Goal: Information Seeking & Learning: Learn about a topic

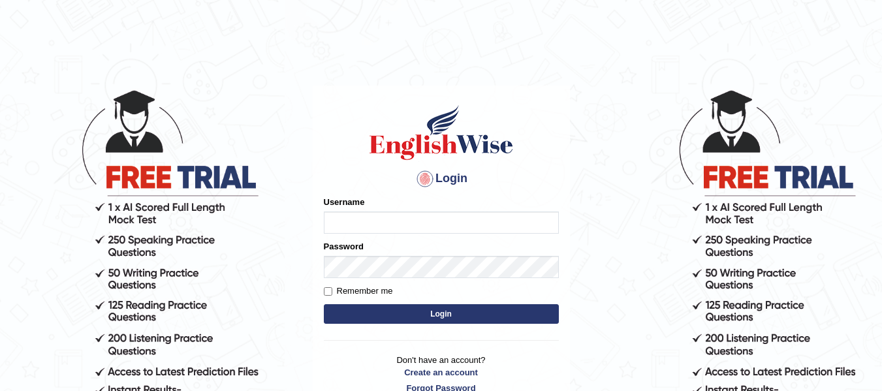
type input "dolita89"
click at [455, 304] on button "Login" at bounding box center [441, 314] width 235 height 20
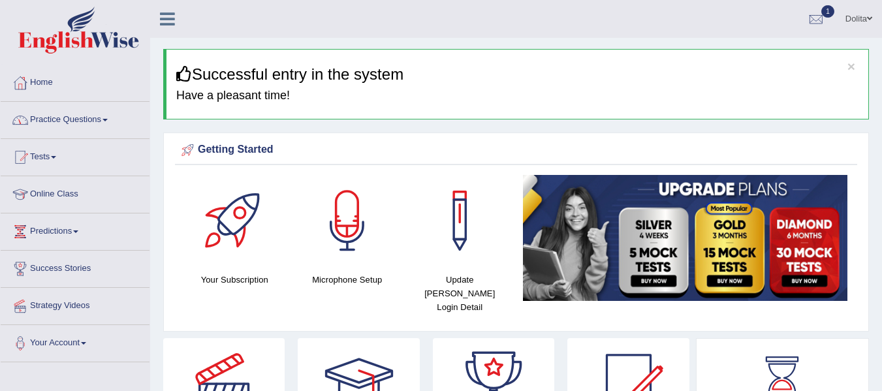
click at [116, 122] on link "Practice Questions" at bounding box center [75, 118] width 149 height 33
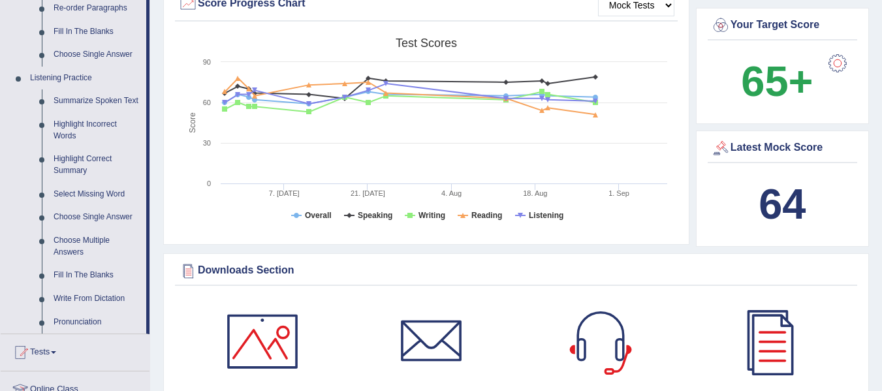
scroll to position [523, 0]
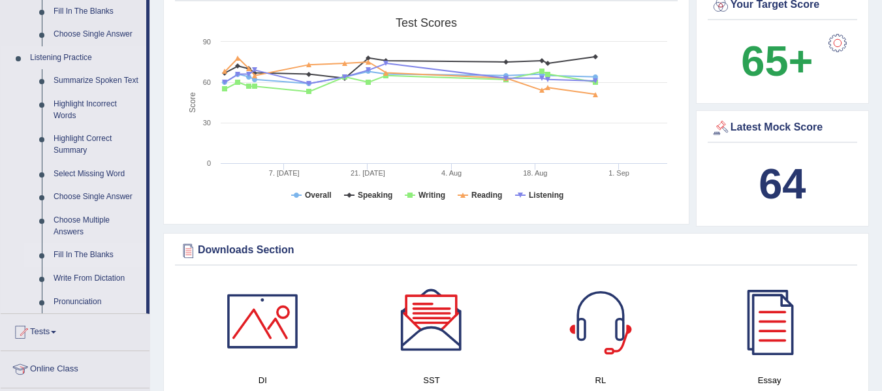
click at [76, 251] on link "Fill In The Blanks" at bounding box center [97, 256] width 99 height 24
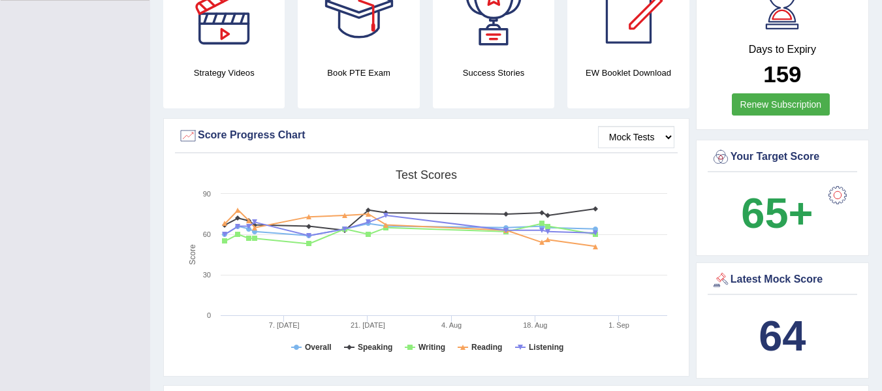
scroll to position [430, 0]
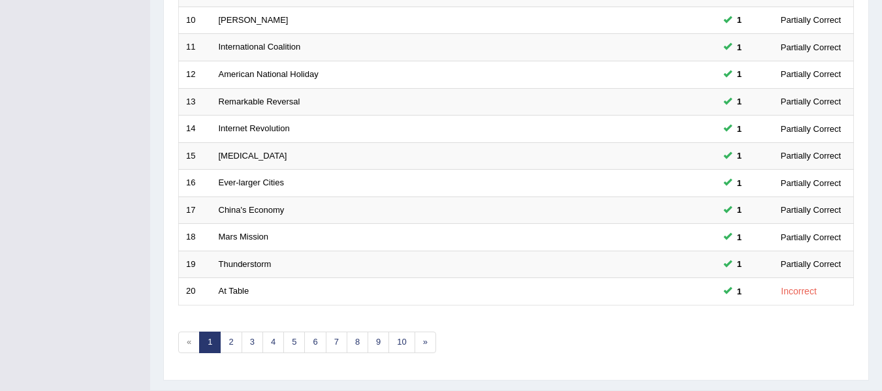
scroll to position [474, 0]
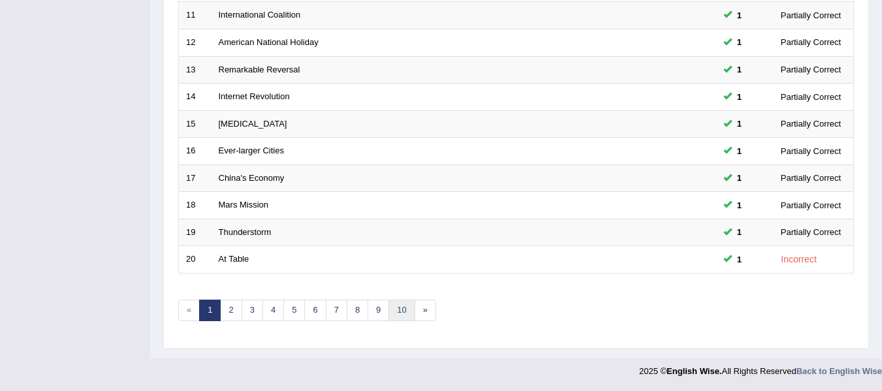
click at [397, 317] on link "10" at bounding box center [402, 311] width 26 height 22
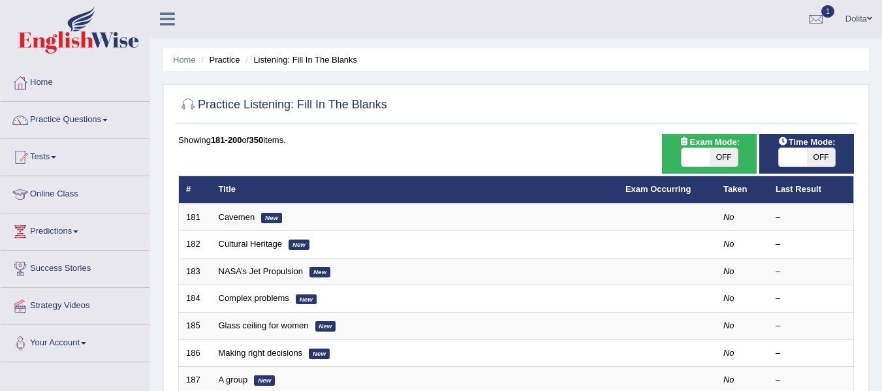
scroll to position [40, 0]
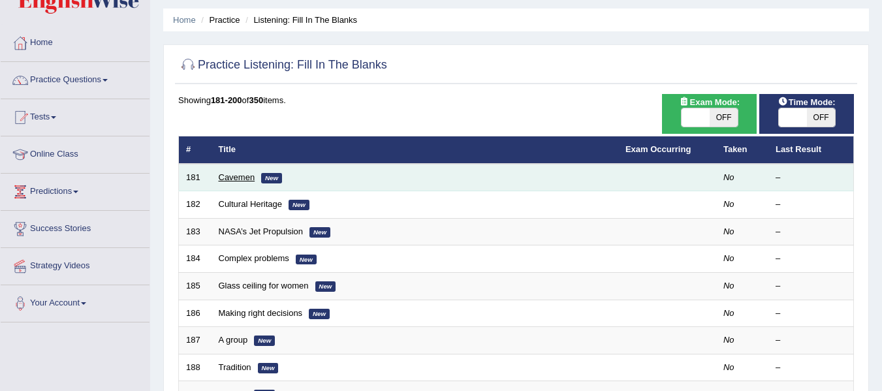
click at [233, 176] on link "Cavemen" at bounding box center [237, 177] width 37 height 10
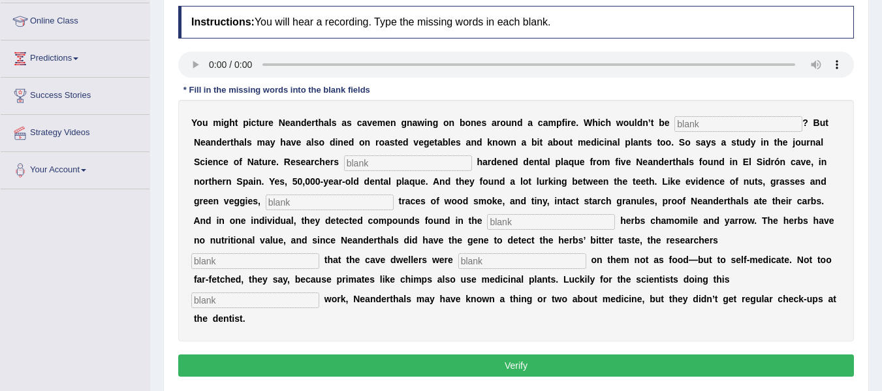
scroll to position [174, 0]
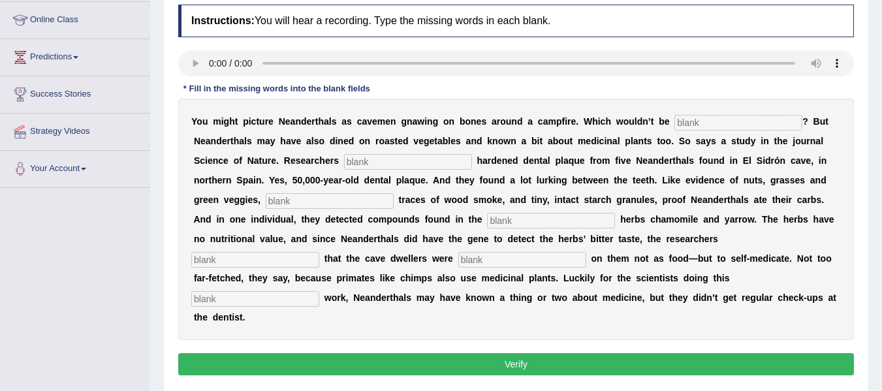
click at [319, 302] on input "text" at bounding box center [255, 299] width 128 height 16
type input "detective"
click at [587, 263] on input "text" at bounding box center [523, 260] width 128 height 16
type input "munching"
click at [319, 259] on input "text" at bounding box center [255, 260] width 128 height 16
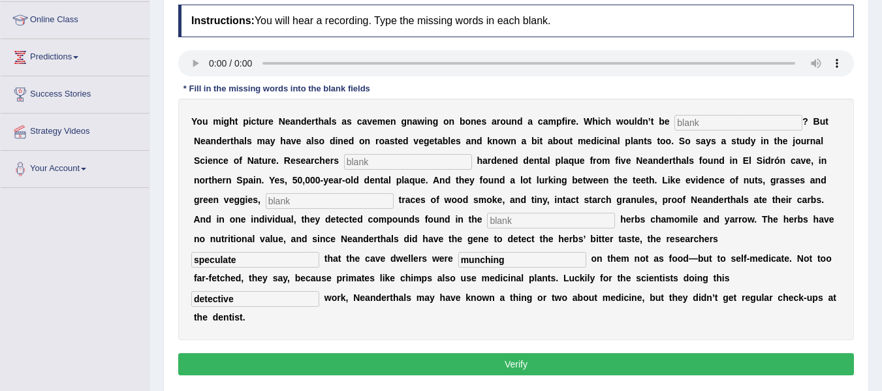
type input "speculate"
click at [615, 221] on input "text" at bounding box center [551, 221] width 128 height 16
type input "medicinal"
click at [394, 202] on input "text" at bounding box center [330, 201] width 128 height 16
type input "chemical"
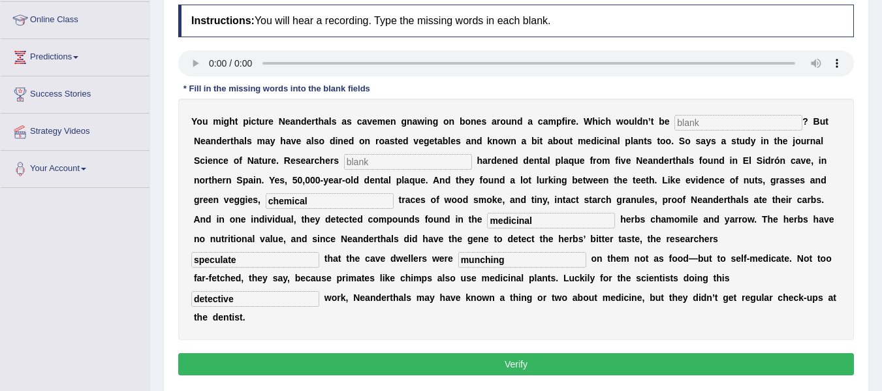
click at [436, 165] on input "text" at bounding box center [408, 162] width 128 height 16
type input "analyise"
click at [734, 126] on input "text" at bounding box center [739, 123] width 128 height 16
type input "inacurate"
click at [418, 160] on input "analyise" at bounding box center [408, 162] width 128 height 16
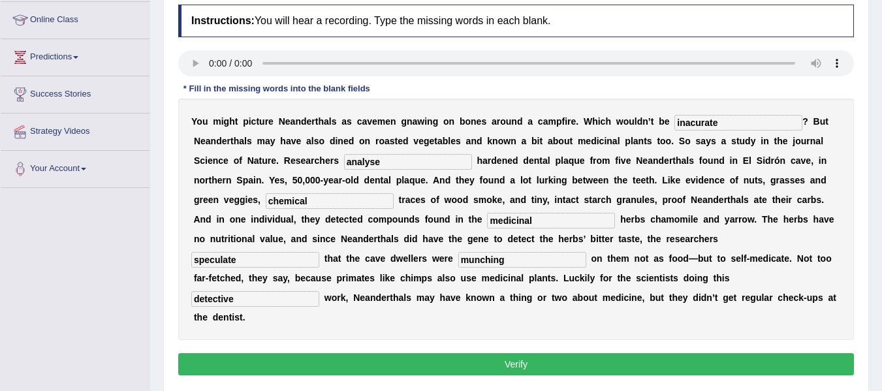
type input "analyse"
click at [413, 362] on button "Verify" at bounding box center [516, 364] width 676 height 22
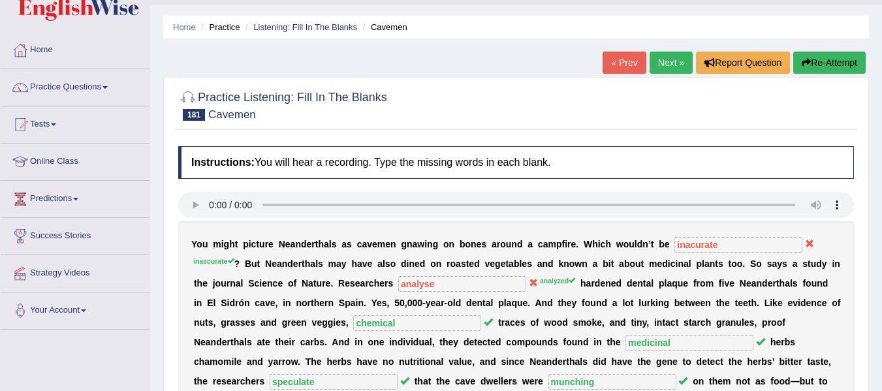
scroll to position [16, 0]
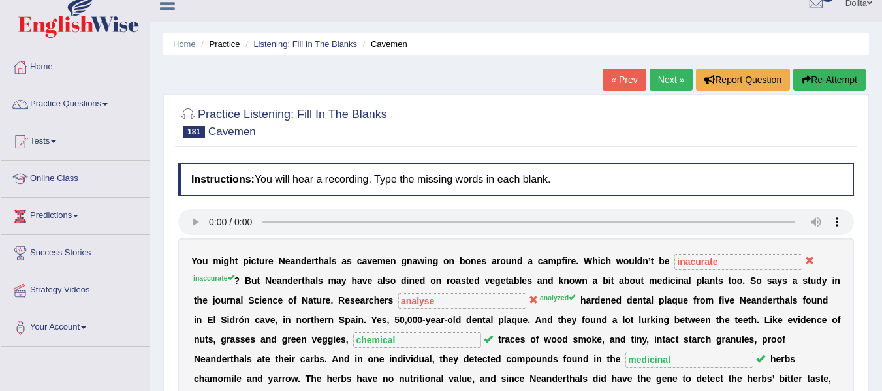
click at [668, 83] on link "Next »" at bounding box center [671, 80] width 43 height 22
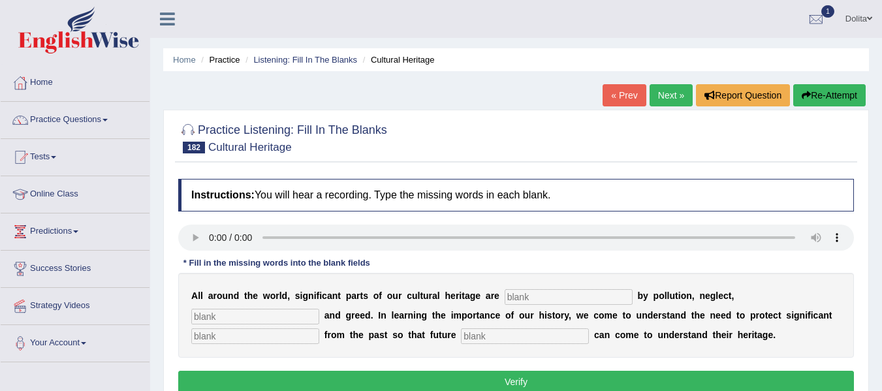
scroll to position [150, 0]
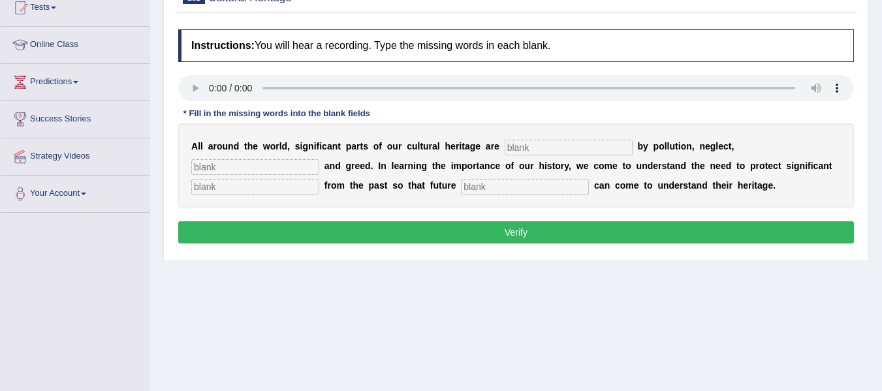
click at [882, 217] on html "Toggle navigation Home Practice Questions Speaking Practice Read Aloud Repeat S…" at bounding box center [441, 45] width 882 height 391
click at [566, 153] on input "text" at bounding box center [569, 148] width 128 height 16
type input "threaten"
click at [256, 173] on input "text" at bounding box center [255, 167] width 128 height 16
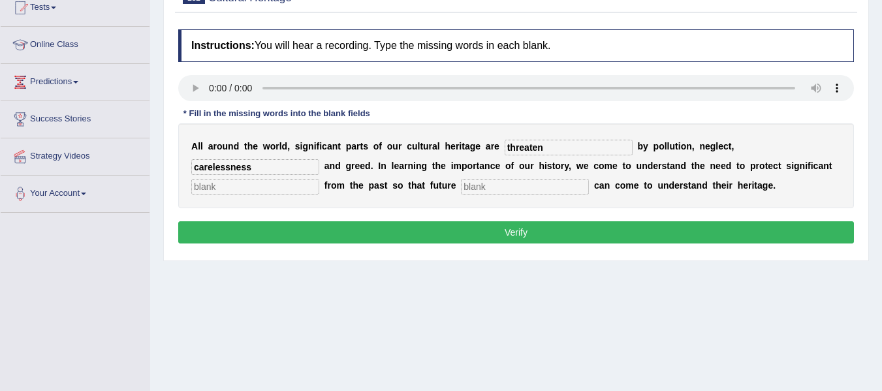
click at [229, 170] on input "carelessness" at bounding box center [255, 167] width 128 height 16
type input "carelesness"
click at [319, 181] on input "text" at bounding box center [255, 187] width 128 height 16
type input "remain"
click at [589, 185] on input "text" at bounding box center [525, 187] width 128 height 16
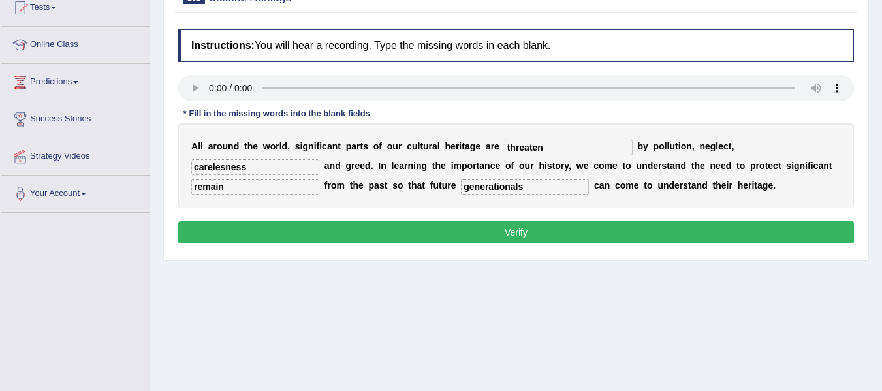
click at [589, 189] on input "generationals" at bounding box center [525, 187] width 128 height 16
type input "generations"
click at [223, 164] on input "carelesness" at bounding box center [255, 167] width 128 height 16
type input "carelessness"
click at [492, 244] on button "Verify" at bounding box center [516, 232] width 676 height 22
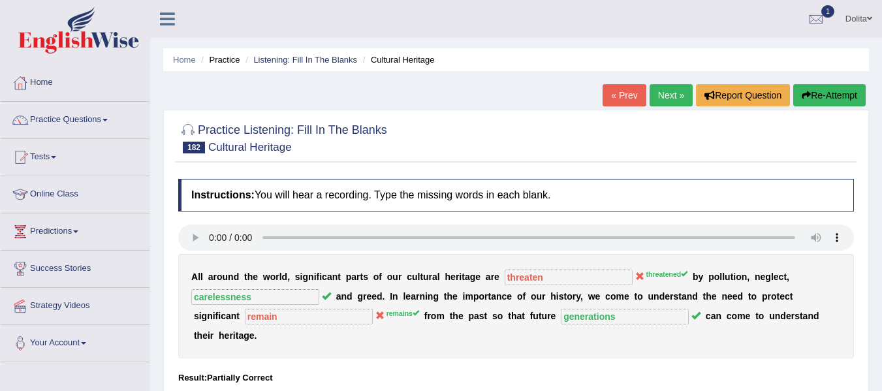
click at [666, 100] on link "Next »" at bounding box center [671, 95] width 43 height 22
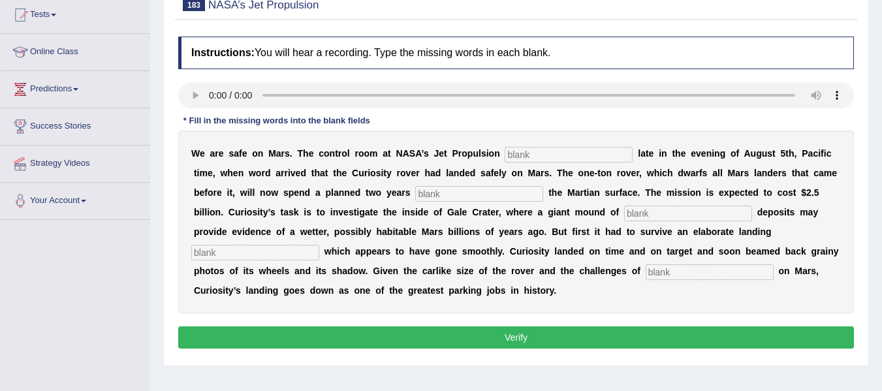
click at [646, 280] on input "text" at bounding box center [710, 273] width 128 height 16
type input "landing"
click at [319, 258] on input "text" at bounding box center [255, 253] width 128 height 16
type input "sequence"
click at [624, 221] on input "text" at bounding box center [688, 214] width 128 height 16
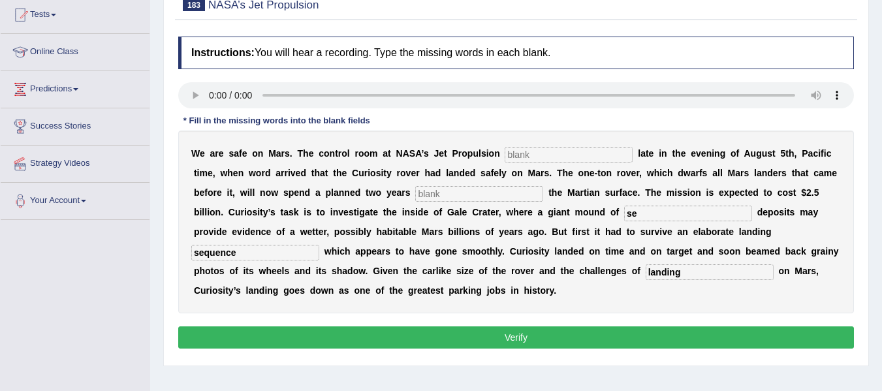
type input "s"
click at [624, 221] on input "ventimentary" at bounding box center [688, 214] width 128 height 16
type input "centimentary"
click at [543, 186] on input "text" at bounding box center [479, 194] width 128 height 16
type input "exploring"
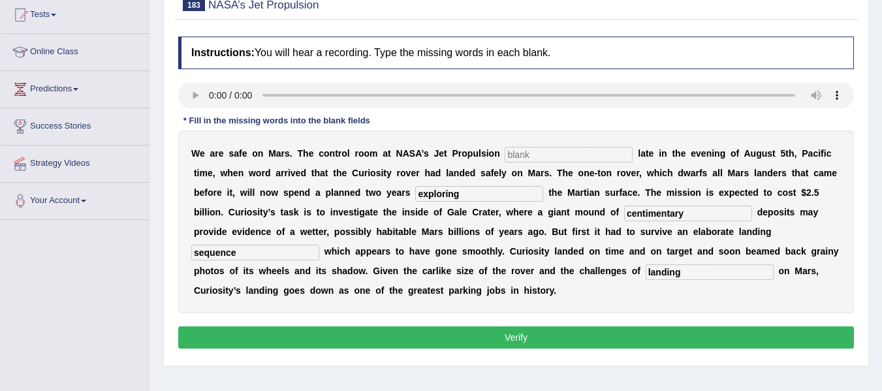
click at [570, 155] on input "text" at bounding box center [569, 155] width 128 height 16
type input "laboratory"
click at [434, 340] on button "Verify" at bounding box center [516, 338] width 676 height 22
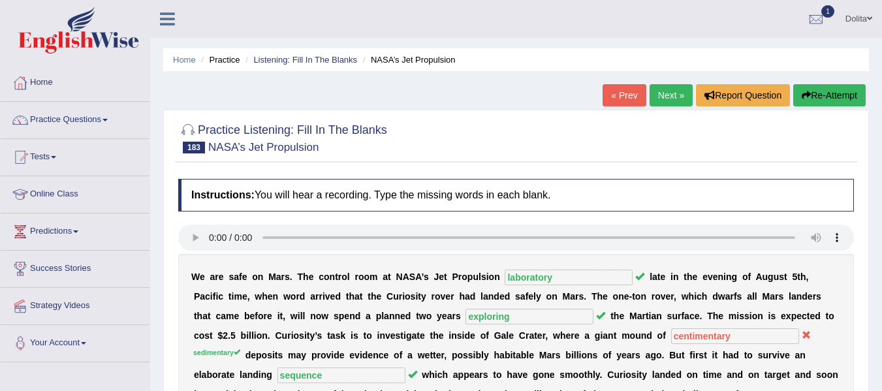
click link "Next »"
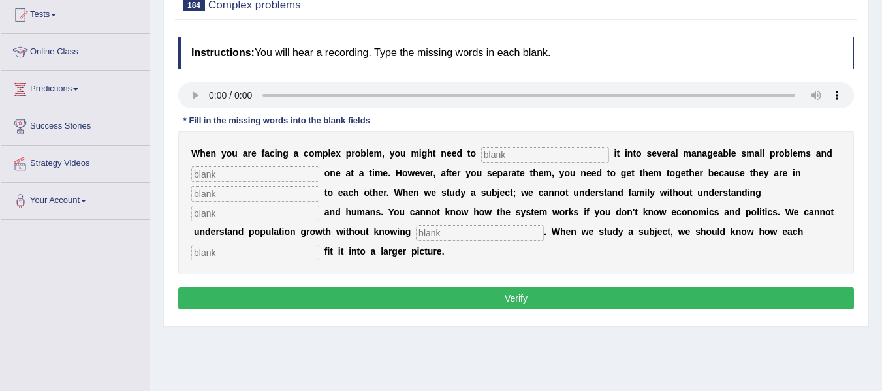
click at [533, 155] on input "text" at bounding box center [545, 155] width 128 height 16
type input "break"
click at [302, 184] on div "W h e n y o u a r e f a c i n g a c o m p l e x p r o b l e m , y o u m i g h t…" at bounding box center [516, 203] width 676 height 144
click at [302, 170] on input "text" at bounding box center [255, 175] width 128 height 16
type input "solve"
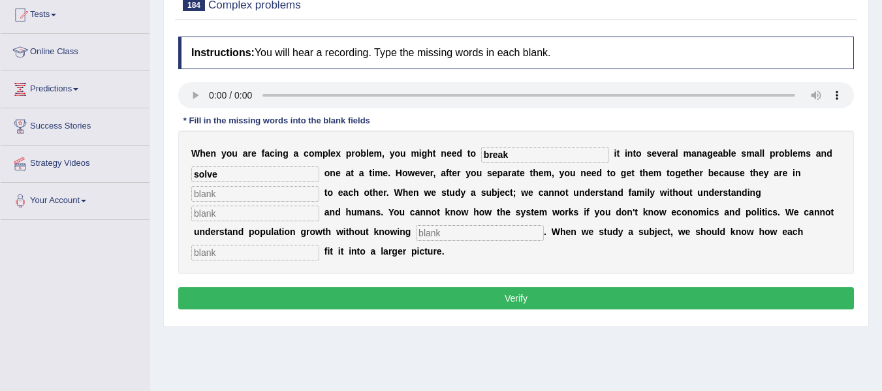
click at [265, 191] on input "text" at bounding box center [255, 194] width 128 height 16
type input "relation"
click at [264, 218] on input "text" at bounding box center [255, 214] width 128 height 16
type input "laws"
click at [491, 233] on input "text" at bounding box center [480, 233] width 128 height 16
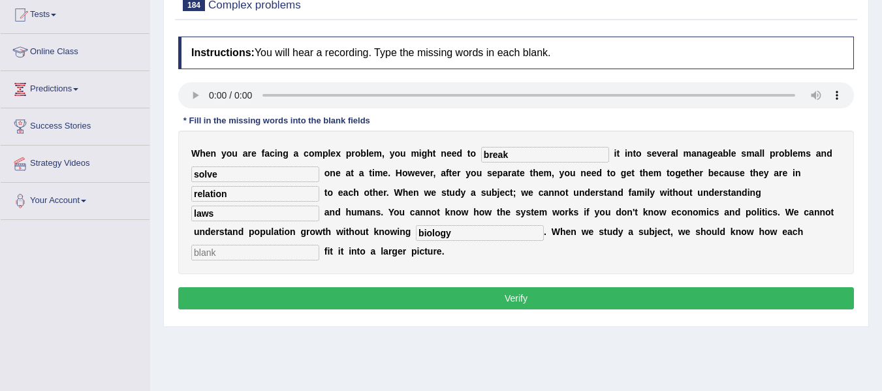
type input "biology"
click at [319, 255] on input "text" at bounding box center [255, 253] width 128 height 16
type input "component"
click at [515, 306] on button "Verify" at bounding box center [516, 298] width 676 height 22
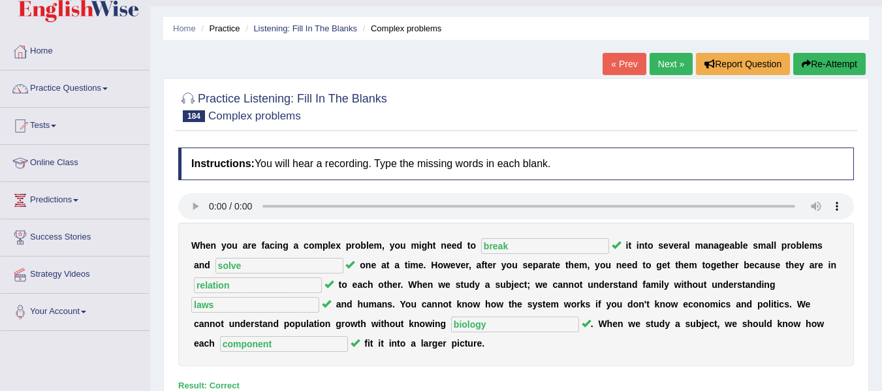
scroll to position [23, 0]
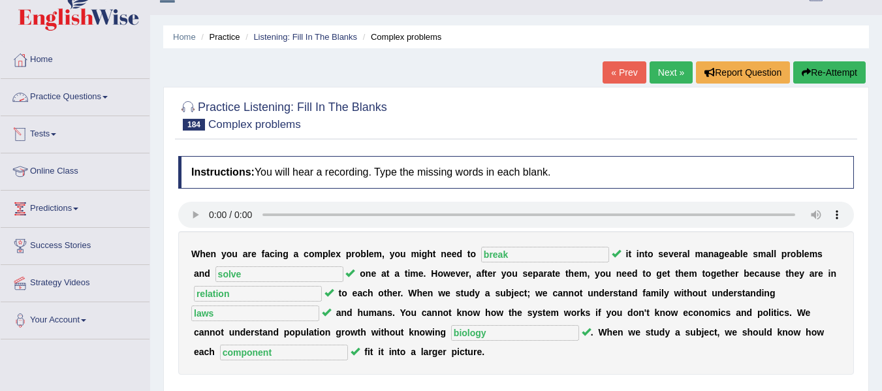
click at [108, 96] on span at bounding box center [105, 97] width 5 height 3
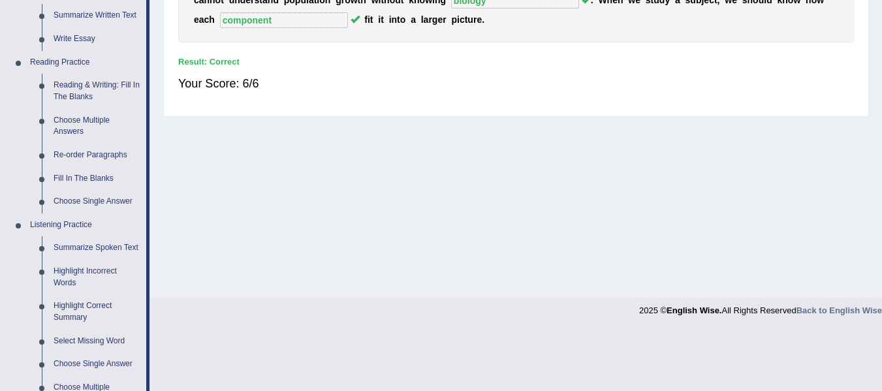
scroll to position [366, 0]
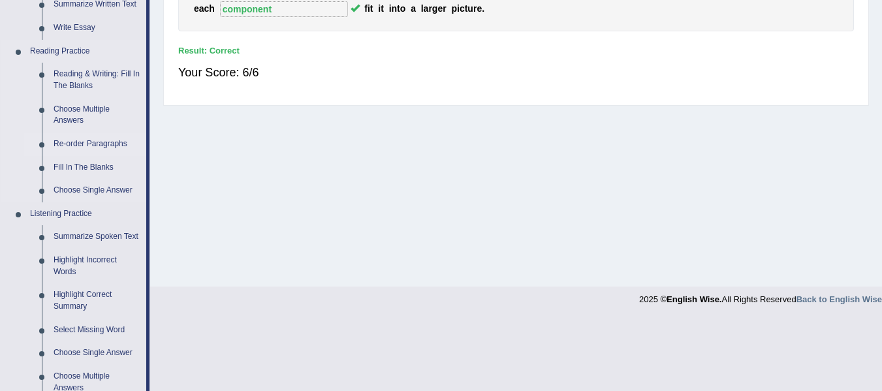
click at [97, 145] on link "Re-order Paragraphs" at bounding box center [97, 145] width 99 height 24
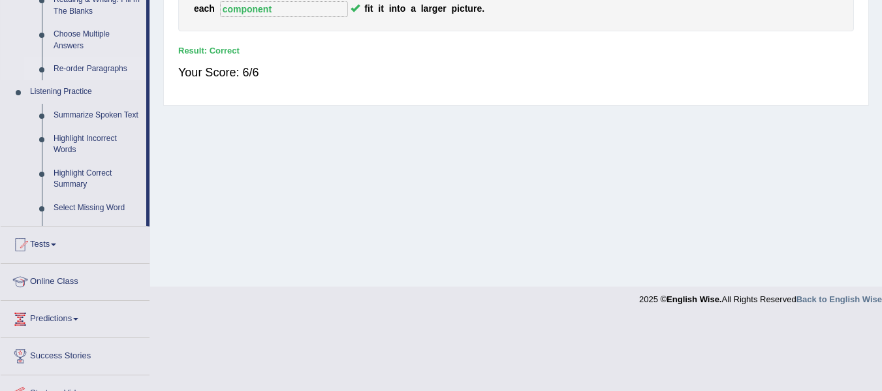
scroll to position [295, 0]
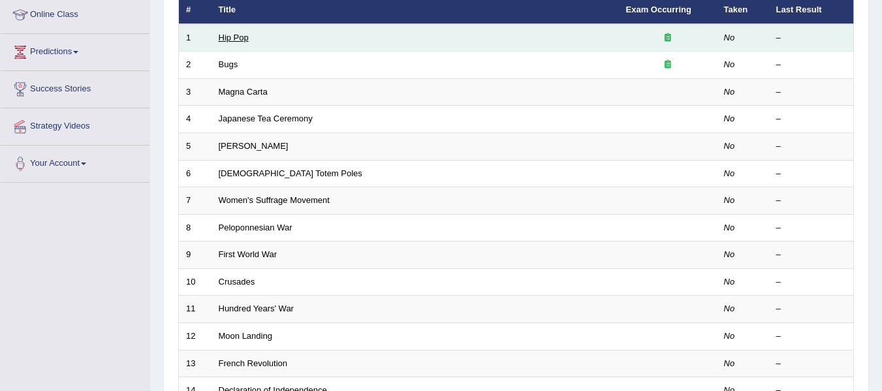
click at [244, 40] on link "Hip Pop" at bounding box center [234, 38] width 30 height 10
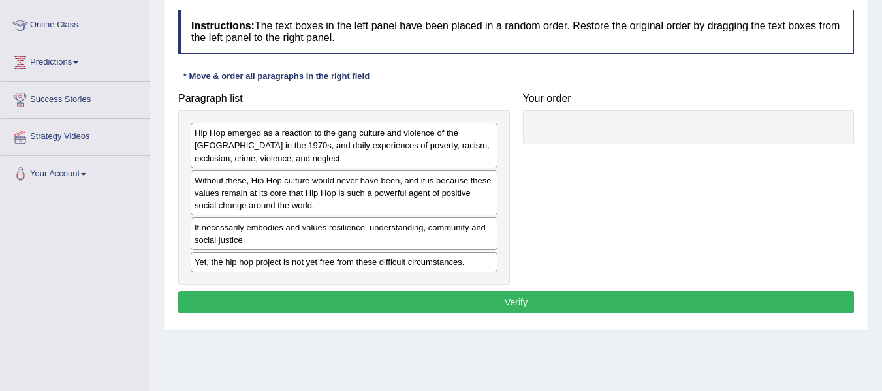
scroll to position [168, 0]
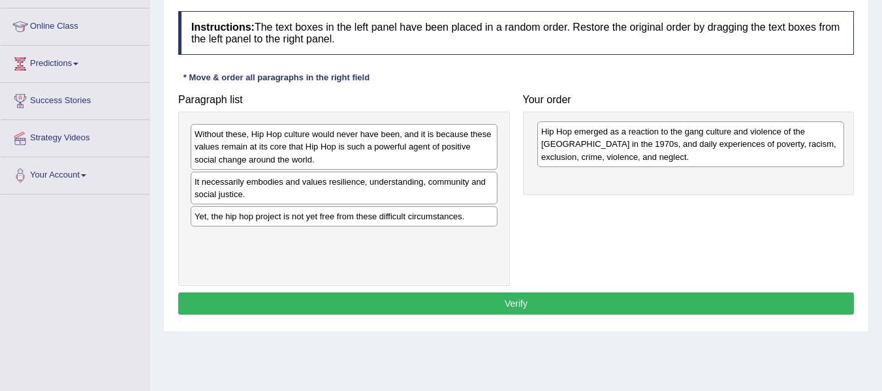
drag, startPoint x: 283, startPoint y: 145, endPoint x: 630, endPoint y: 142, distance: 346.8
click at [630, 142] on div "Hip Hop emerged as a reaction to the gang culture and violence of the [GEOGRAPH…" at bounding box center [691, 143] width 307 height 45
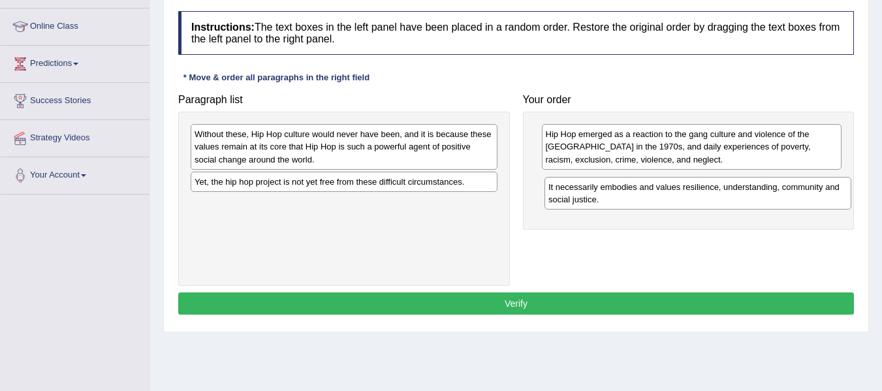
drag, startPoint x: 275, startPoint y: 196, endPoint x: 629, endPoint y: 200, distance: 354.0
click at [629, 200] on div "It necessarily embodies and values resilience, understanding, community and soc…" at bounding box center [698, 193] width 307 height 33
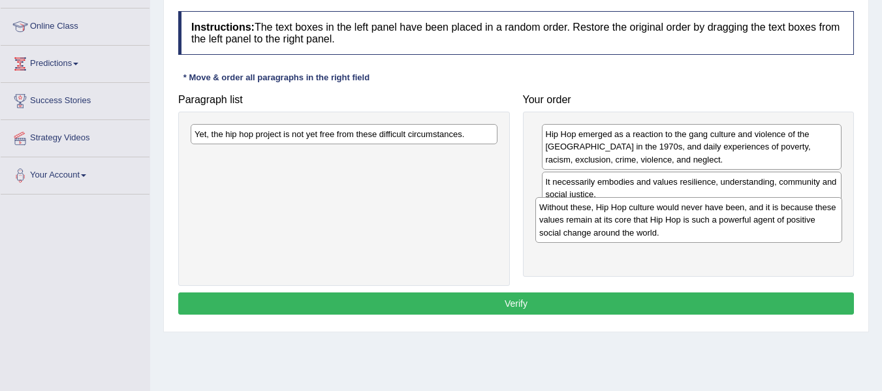
drag, startPoint x: 310, startPoint y: 140, endPoint x: 661, endPoint y: 218, distance: 359.3
click at [661, 218] on div "Without these, Hip Hop culture would never have been, and it is because these v…" at bounding box center [689, 219] width 307 height 45
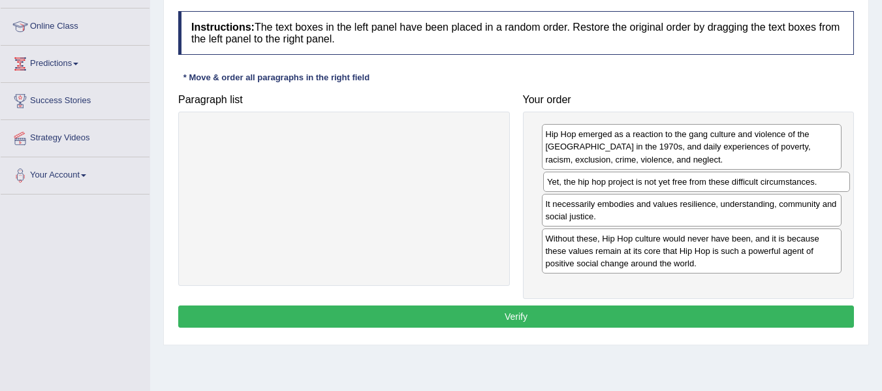
drag, startPoint x: 381, startPoint y: 132, endPoint x: 734, endPoint y: 180, distance: 355.9
click at [734, 180] on div "Yet, the hip hop project is not yet free from these difficult circumstances." at bounding box center [696, 182] width 307 height 20
click at [658, 331] on div "Instructions: The text boxes in the left panel have been placed in a random ord…" at bounding box center [516, 172] width 683 height 334
click at [650, 324] on button "Verify" at bounding box center [516, 317] width 676 height 22
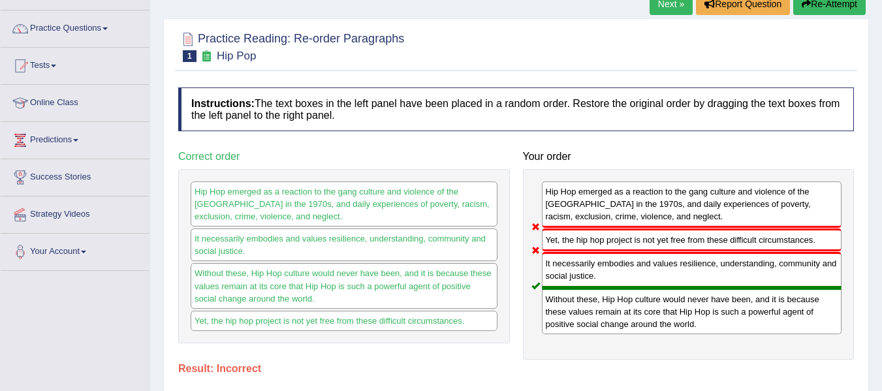
scroll to position [0, 0]
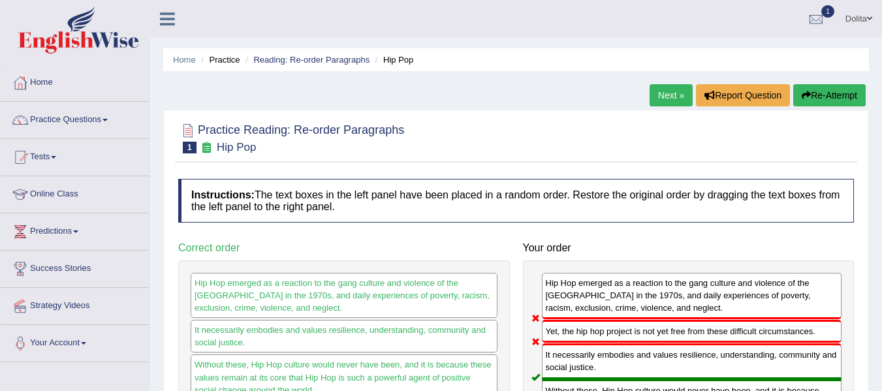
click at [664, 99] on link "Next »" at bounding box center [671, 95] width 43 height 22
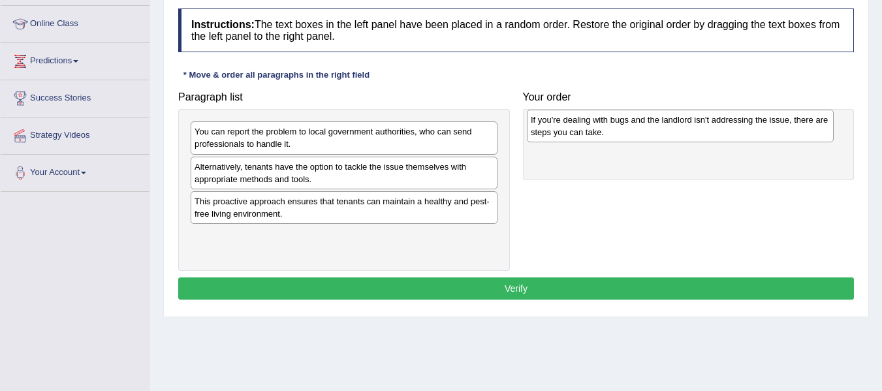
drag, startPoint x: 308, startPoint y: 180, endPoint x: 645, endPoint y: 133, distance: 339.7
click at [645, 133] on div "If you're dealing with bugs and the landlord isn't addressing the issue, there …" at bounding box center [680, 126] width 307 height 33
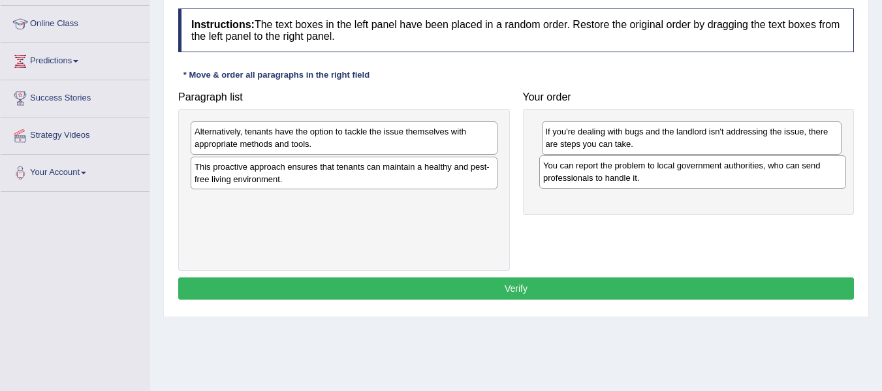
drag, startPoint x: 258, startPoint y: 137, endPoint x: 611, endPoint y: 168, distance: 354.1
click at [611, 168] on div "You can report the problem to local government authorities, who can send profes…" at bounding box center [693, 171] width 307 height 33
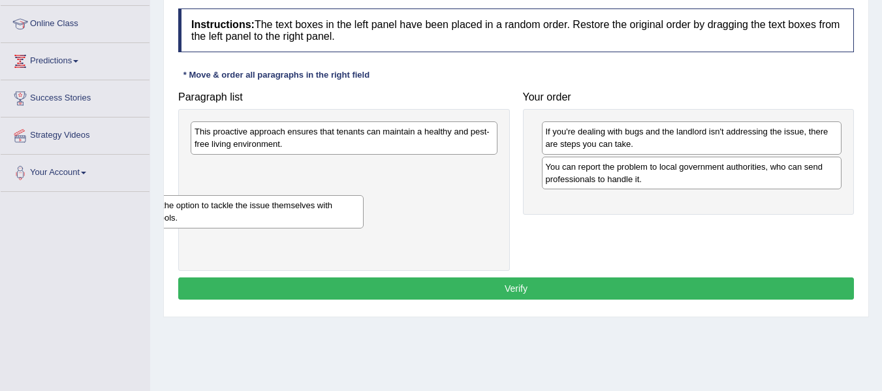
drag, startPoint x: 289, startPoint y: 142, endPoint x: 157, endPoint y: 213, distance: 150.5
click at [157, 213] on div "Home Practice Reading: Re-order Paragraphs Bugs « Prev Next » Report Question R…" at bounding box center [516, 156] width 732 height 653
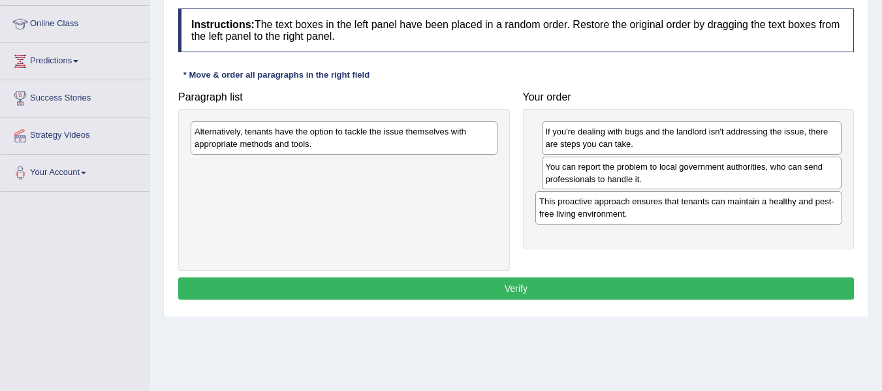
drag, startPoint x: 236, startPoint y: 140, endPoint x: 580, endPoint y: 210, distance: 351.1
click at [580, 210] on div "This proactive approach ensures that tenants can maintain a healthy and pest-fr…" at bounding box center [689, 207] width 307 height 33
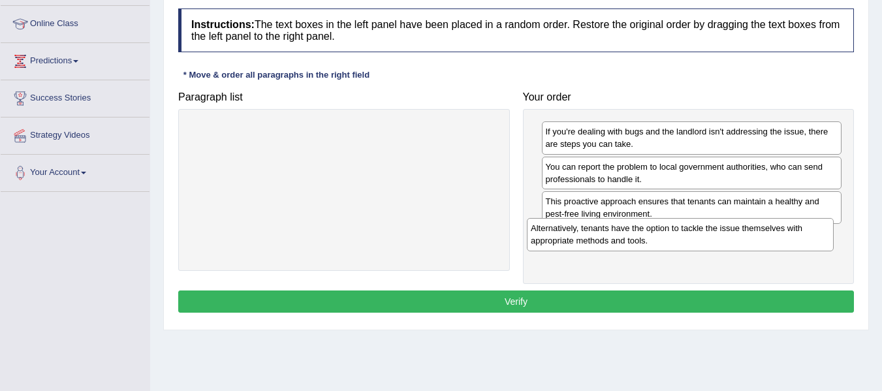
drag, startPoint x: 306, startPoint y: 138, endPoint x: 643, endPoint y: 235, distance: 350.6
click at [643, 235] on div "Alternatively, tenants have the option to tackle the issue themselves with appr…" at bounding box center [680, 234] width 307 height 33
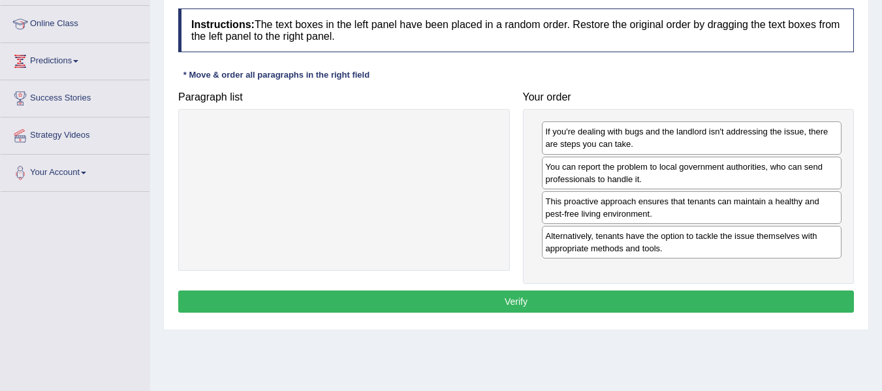
click at [580, 308] on button "Verify" at bounding box center [516, 302] width 676 height 22
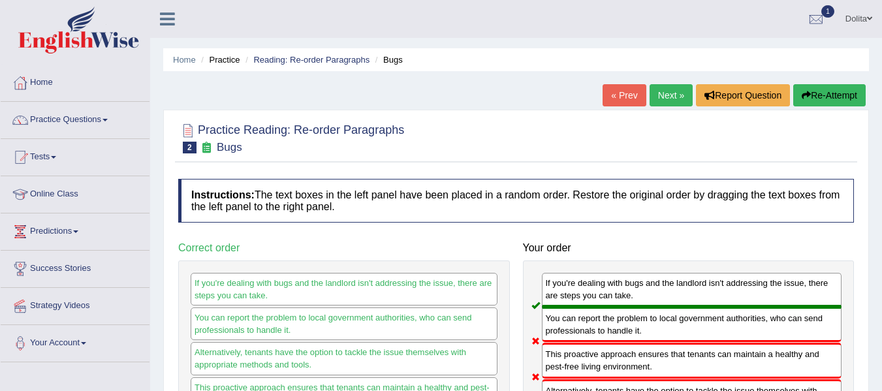
click at [665, 93] on link "Next »" at bounding box center [671, 95] width 43 height 22
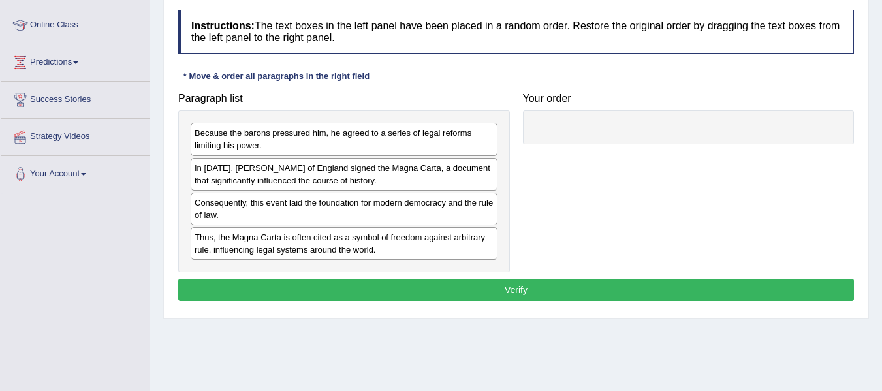
scroll to position [169, 0]
click at [417, 191] on div "In [DATE], [PERSON_NAME] of England signed the Magna Carta, a document that sig…" at bounding box center [344, 174] width 307 height 33
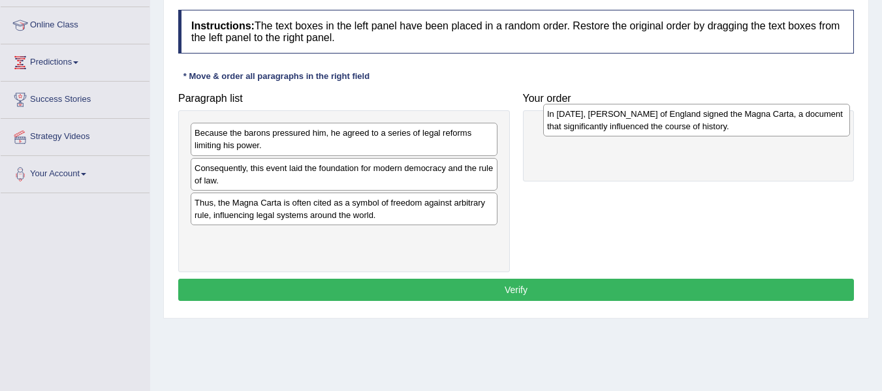
drag, startPoint x: 305, startPoint y: 171, endPoint x: 649, endPoint y: 121, distance: 347.8
click at [649, 121] on div "In [DATE], [PERSON_NAME] of England signed the Magna Carta, a document that sig…" at bounding box center [696, 120] width 307 height 33
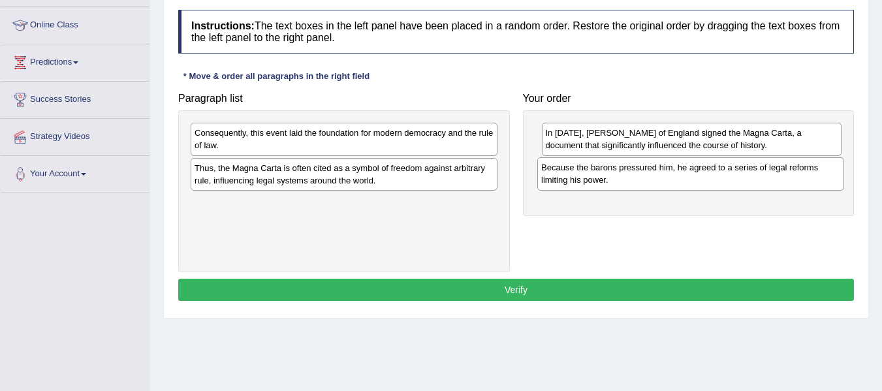
drag, startPoint x: 346, startPoint y: 150, endPoint x: 693, endPoint y: 184, distance: 348.6
click at [693, 184] on div "Because the barons pressured him, he agreed to a series of legal reforms limiti…" at bounding box center [691, 173] width 307 height 33
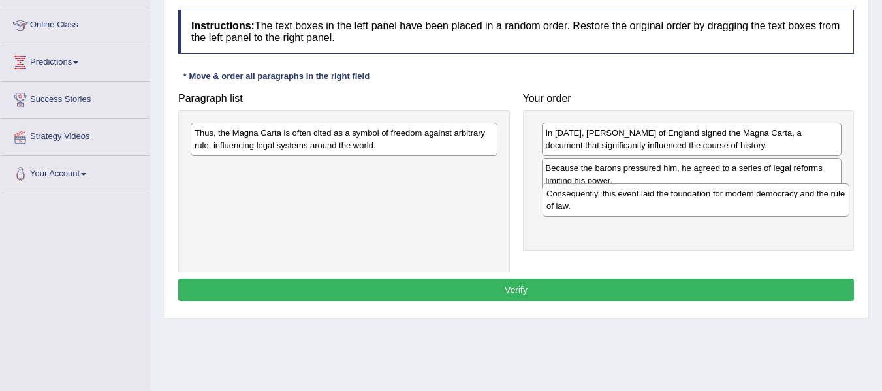
drag, startPoint x: 268, startPoint y: 142, endPoint x: 621, endPoint y: 203, distance: 357.3
click at [621, 203] on div "Consequently, this event laid the foundation for modern democracy and the rule …" at bounding box center [696, 200] width 307 height 33
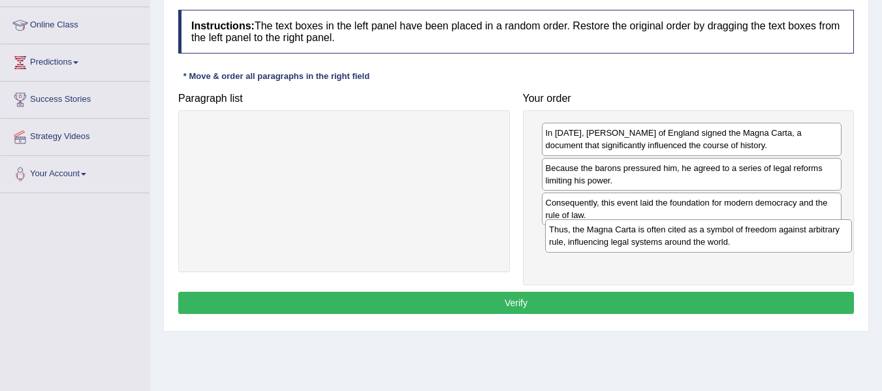
drag, startPoint x: 295, startPoint y: 136, endPoint x: 645, endPoint y: 236, distance: 364.1
click at [645, 236] on div "Thus, the Magna Carta is often cited as a symbol of freedom against arbitrary r…" at bounding box center [698, 235] width 307 height 33
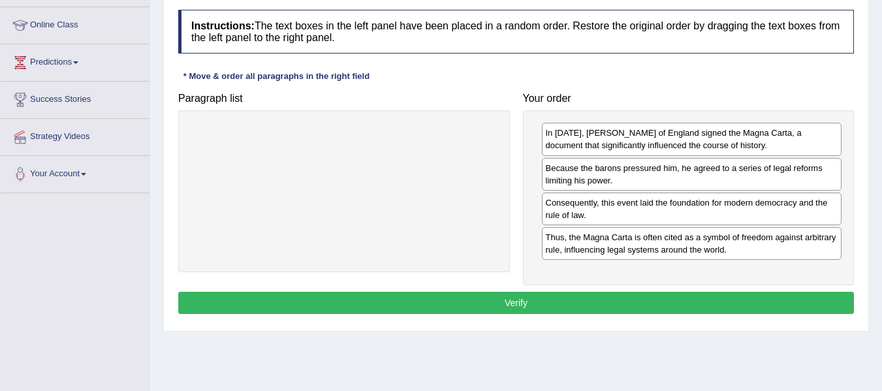
click at [650, 301] on button "Verify" at bounding box center [516, 303] width 676 height 22
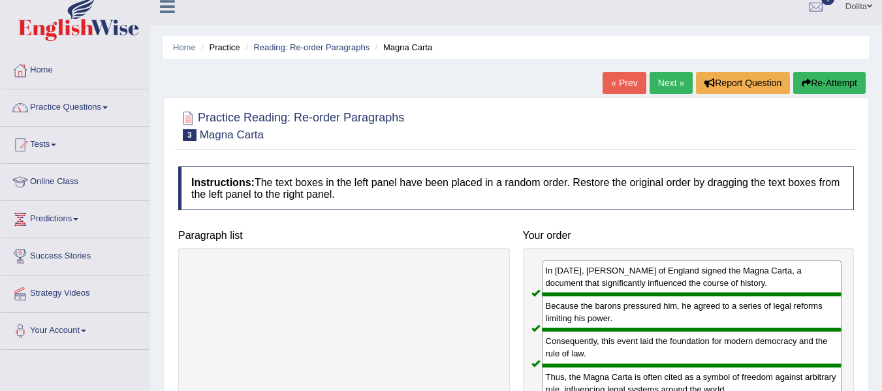
scroll to position [0, 0]
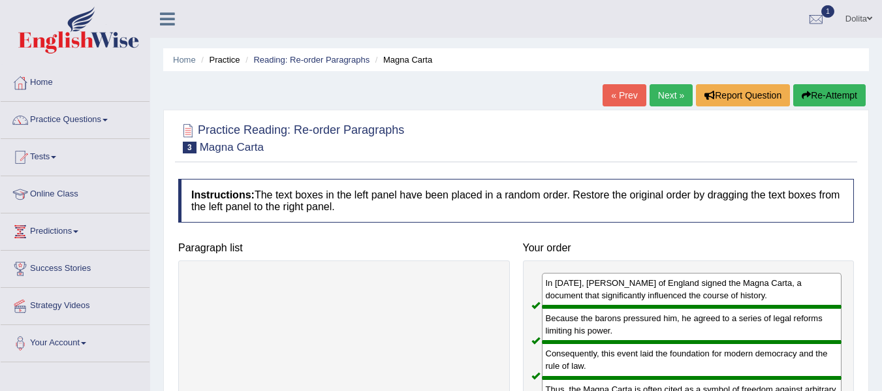
click at [658, 89] on link "Next »" at bounding box center [671, 95] width 43 height 22
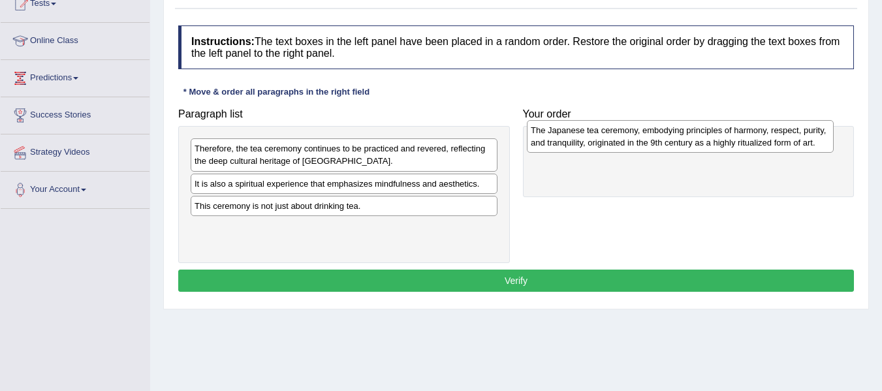
drag, startPoint x: 223, startPoint y: 199, endPoint x: 559, endPoint y: 145, distance: 340.6
click at [559, 145] on div "The Japanese tea ceremony, embodying principles of harmony, respect, purity, an…" at bounding box center [680, 136] width 307 height 33
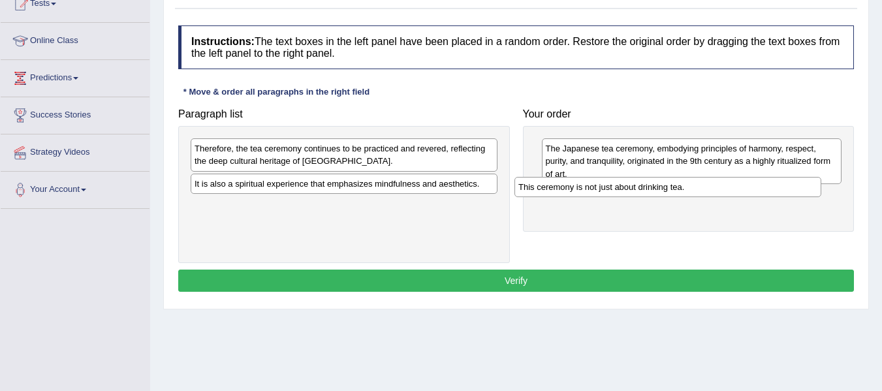
drag, startPoint x: 376, startPoint y: 208, endPoint x: 700, endPoint y: 189, distance: 324.5
click at [700, 189] on div "This ceremony is not just about drinking tea." at bounding box center [668, 187] width 307 height 20
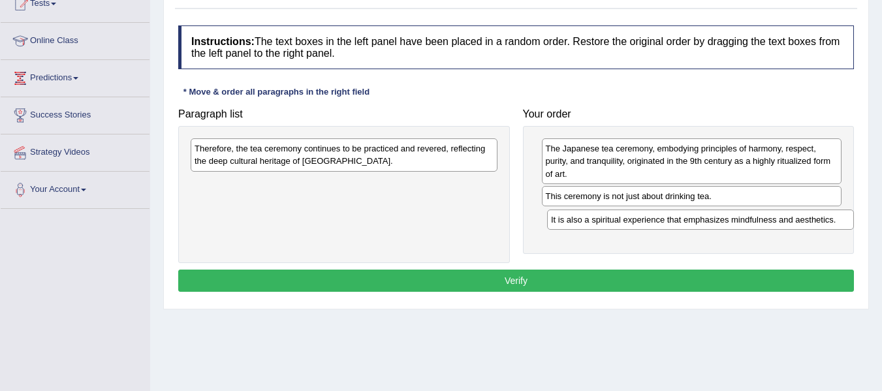
drag, startPoint x: 308, startPoint y: 184, endPoint x: 656, endPoint y: 210, distance: 349.2
click at [656, 210] on div "It is also a spiritual experience that emphasizes mindfulness and aesthetics." at bounding box center [700, 220] width 307 height 20
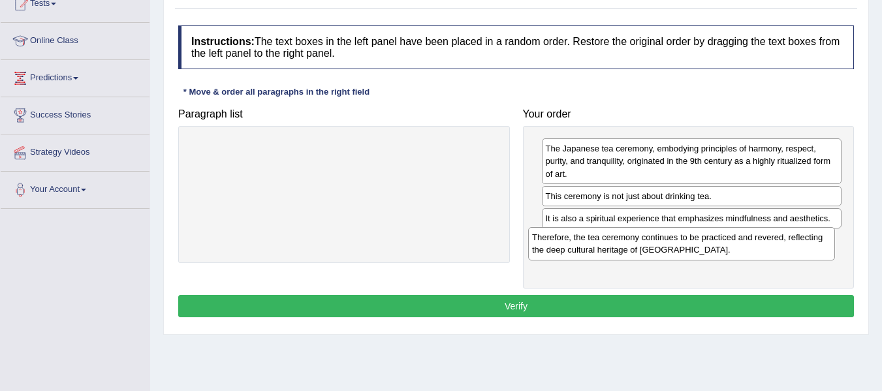
drag, startPoint x: 359, startPoint y: 158, endPoint x: 698, endPoint y: 247, distance: 349.8
click at [698, 247] on div "Therefore, the tea ceremony continues to be practiced and revered, reflecting t…" at bounding box center [681, 243] width 307 height 33
click at [579, 310] on button "Verify" at bounding box center [516, 306] width 676 height 22
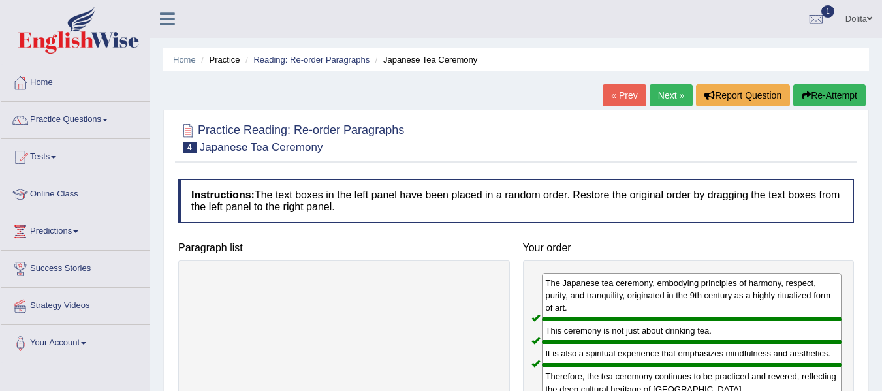
click at [659, 91] on link "Next »" at bounding box center [671, 95] width 43 height 22
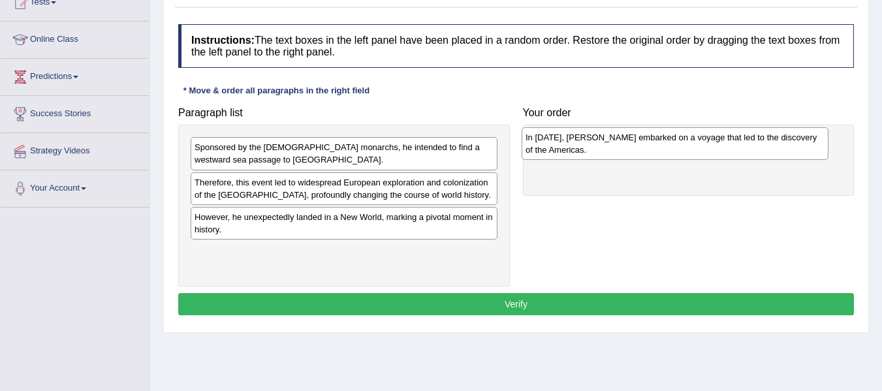
drag, startPoint x: 318, startPoint y: 259, endPoint x: 649, endPoint y: 144, distance: 350.3
click at [649, 144] on div "In [DATE], [PERSON_NAME] embarked on a voyage that led to the discovery of the …" at bounding box center [675, 143] width 307 height 33
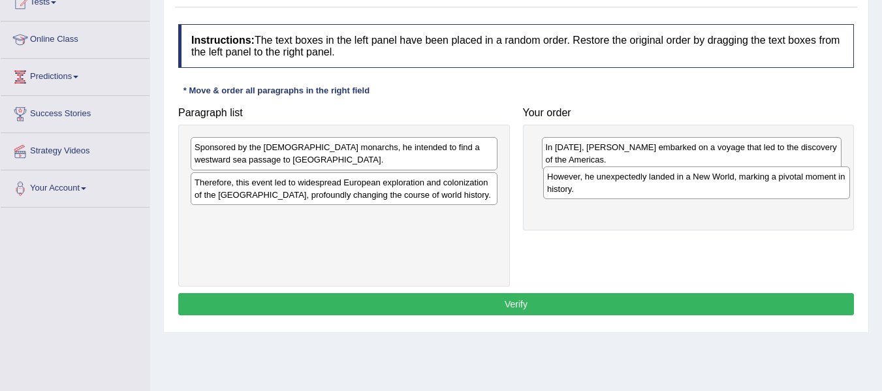
drag, startPoint x: 323, startPoint y: 229, endPoint x: 676, endPoint y: 189, distance: 355.0
click at [676, 189] on div "However, he unexpectedly landed in a New World, marking a pivotal moment in his…" at bounding box center [696, 183] width 307 height 33
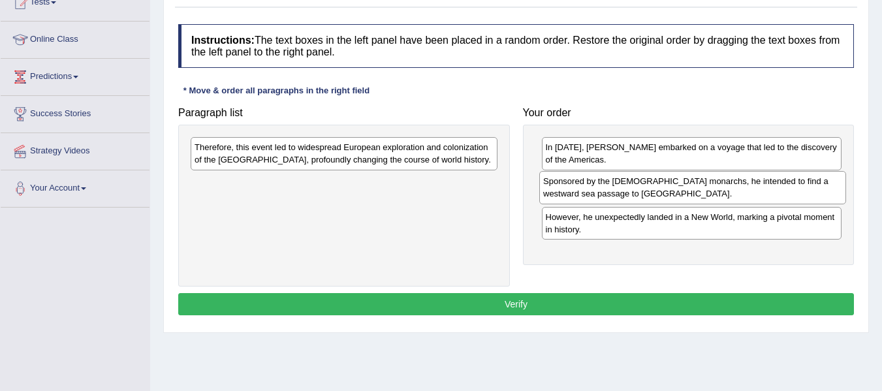
drag, startPoint x: 340, startPoint y: 159, endPoint x: 686, endPoint y: 193, distance: 348.5
click at [686, 193] on div "Sponsored by the [DEMOGRAPHIC_DATA] monarchs, he intended to find a westward se…" at bounding box center [693, 187] width 307 height 33
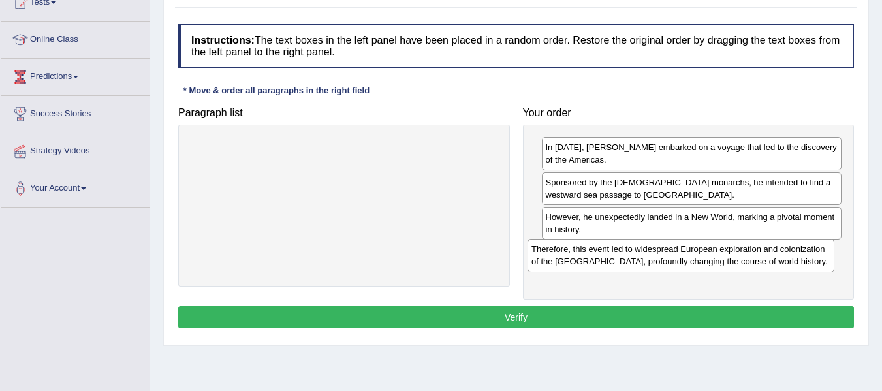
drag, startPoint x: 308, startPoint y: 158, endPoint x: 648, endPoint y: 259, distance: 355.0
click at [648, 259] on div "Therefore, this event led to widespread European exploration and colonization o…" at bounding box center [681, 255] width 307 height 33
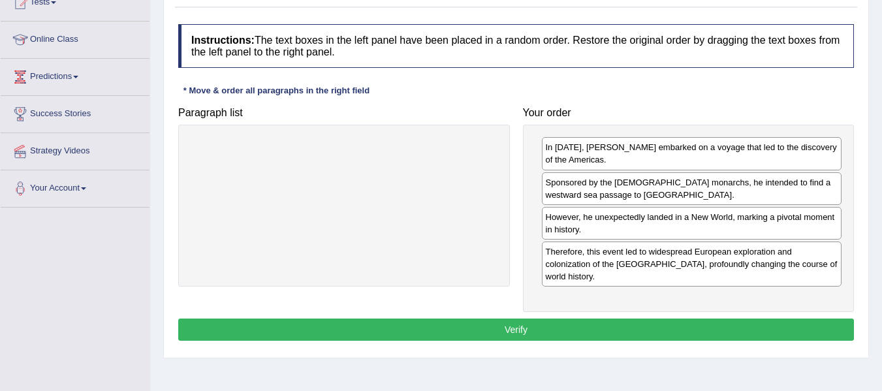
click at [655, 319] on button "Verify" at bounding box center [516, 330] width 676 height 22
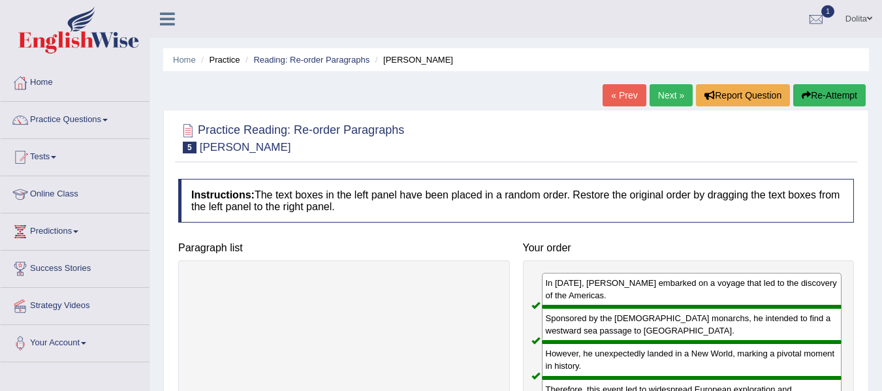
click at [663, 94] on link "Next »" at bounding box center [671, 95] width 43 height 22
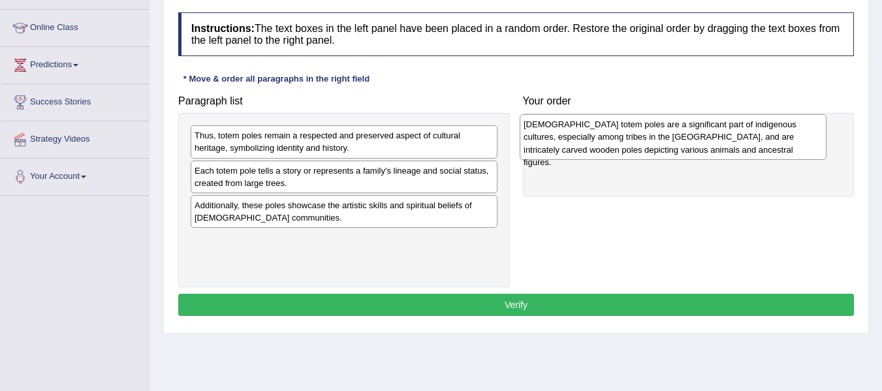
drag, startPoint x: 350, startPoint y: 151, endPoint x: 683, endPoint y: 139, distance: 332.7
click at [683, 139] on div "[DEMOGRAPHIC_DATA] totem poles are a significant part of indigenous cultures, e…" at bounding box center [673, 136] width 307 height 45
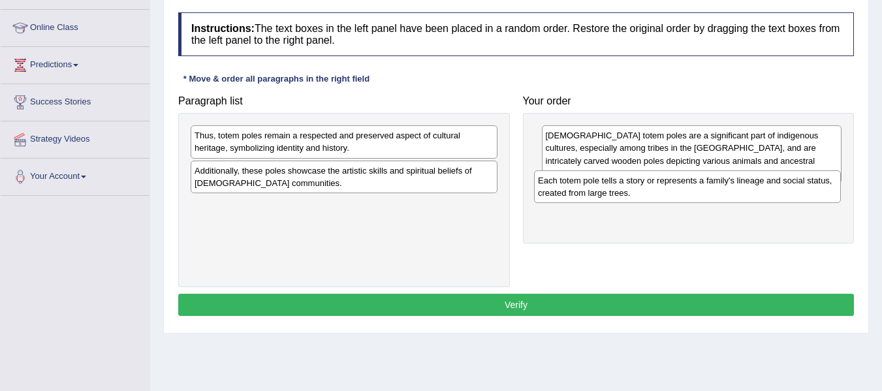
drag, startPoint x: 323, startPoint y: 176, endPoint x: 666, endPoint y: 186, distance: 343.7
click at [666, 186] on div "Each totem pole tells a story or represents a family's lineage and social statu…" at bounding box center [687, 186] width 307 height 33
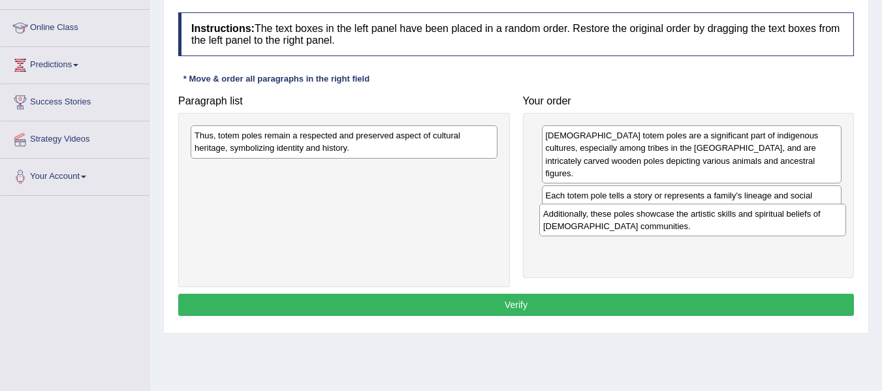
drag, startPoint x: 330, startPoint y: 185, endPoint x: 679, endPoint y: 227, distance: 351.4
click at [679, 227] on div "Additionally, these poles showcase the artistic skills and spiritual beliefs of…" at bounding box center [693, 220] width 307 height 33
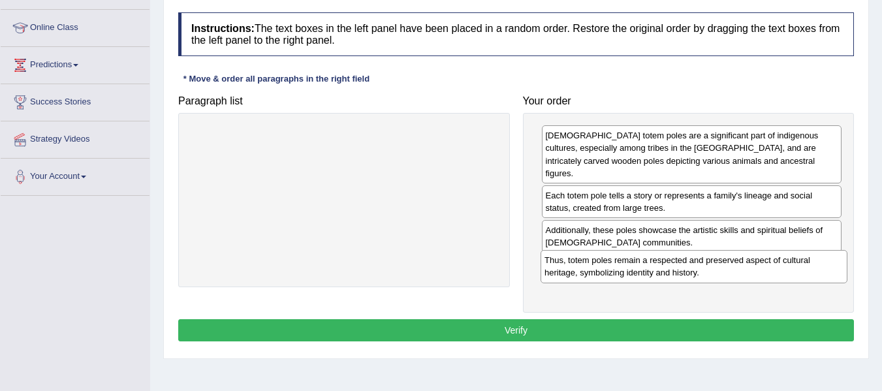
drag, startPoint x: 367, startPoint y: 147, endPoint x: 717, endPoint y: 267, distance: 370.2
click at [717, 267] on div "Thus, totem poles remain a respected and preserved aspect of cultural heritage,…" at bounding box center [694, 266] width 307 height 33
click at [549, 319] on button "Verify" at bounding box center [516, 330] width 676 height 22
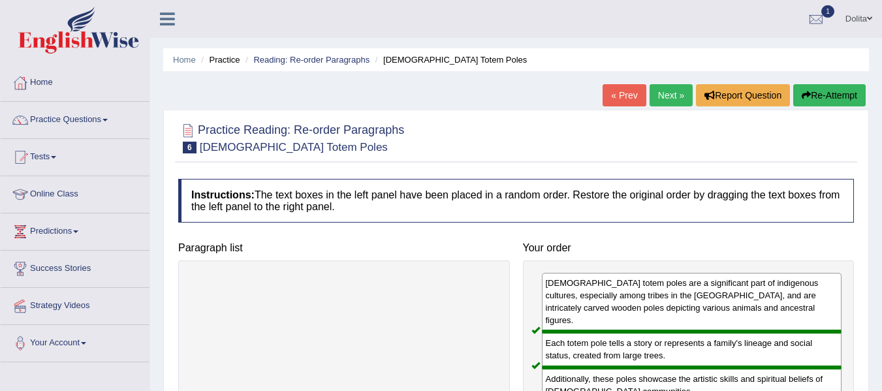
click at [671, 97] on link "Next »" at bounding box center [671, 95] width 43 height 22
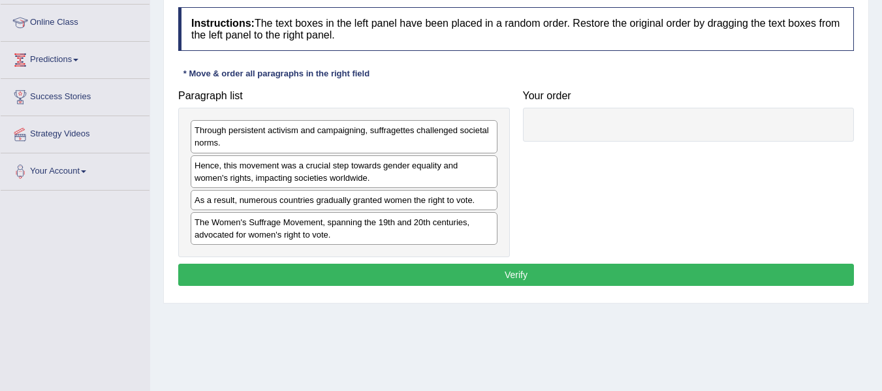
scroll to position [163, 0]
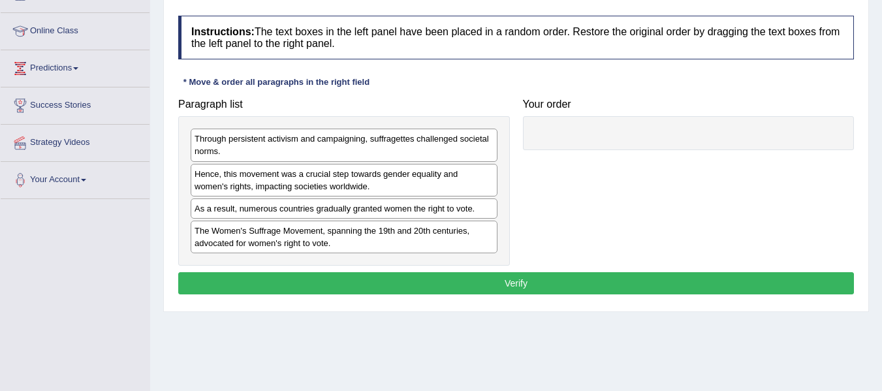
click at [882, 157] on html "Toggle navigation Home Practice Questions Speaking Practice Read Aloud Repeat S…" at bounding box center [441, 32] width 882 height 391
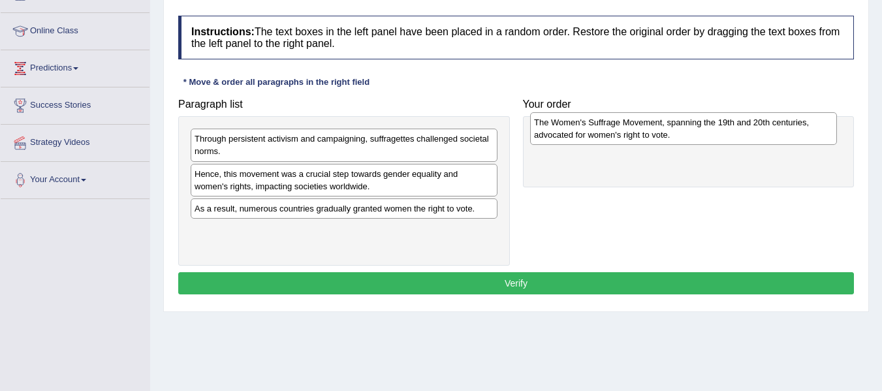
drag, startPoint x: 251, startPoint y: 234, endPoint x: 590, endPoint y: 125, distance: 355.9
click at [590, 125] on div "The Women's Suffrage Movement, spanning the 19th and 20th centuries, advocated …" at bounding box center [683, 128] width 307 height 33
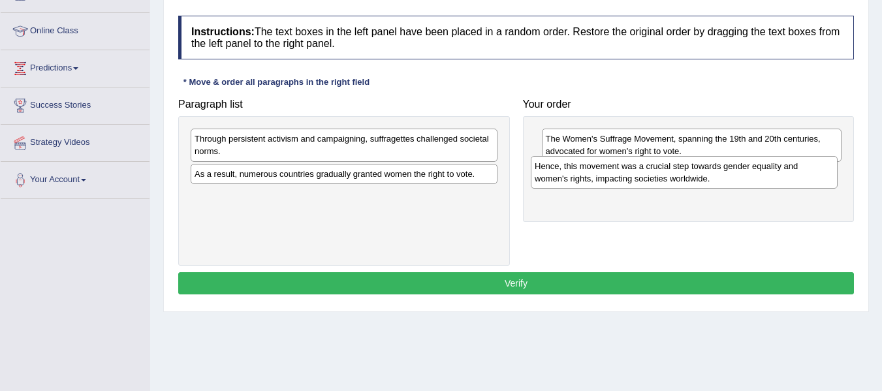
drag, startPoint x: 273, startPoint y: 185, endPoint x: 613, endPoint y: 178, distance: 340.4
click at [613, 178] on div "Hence, this movement was a crucial step towards gender equality and women's rig…" at bounding box center [684, 172] width 307 height 33
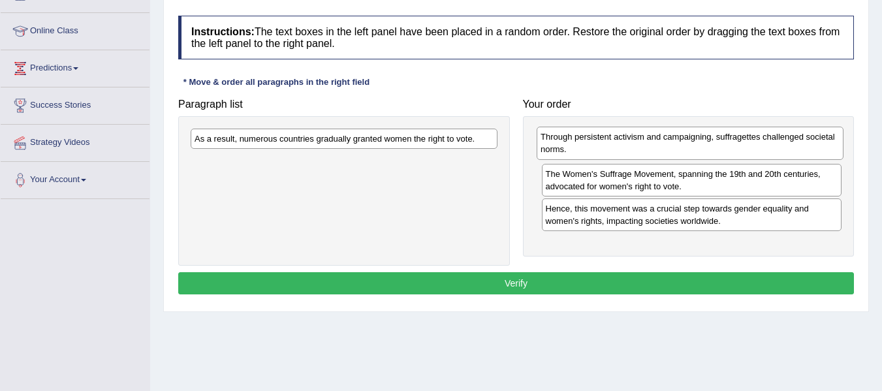
drag, startPoint x: 252, startPoint y: 153, endPoint x: 598, endPoint y: 151, distance: 346.2
click at [598, 151] on div "Through persistent activism and campaigning, suffragettes challenged societal n…" at bounding box center [690, 143] width 307 height 33
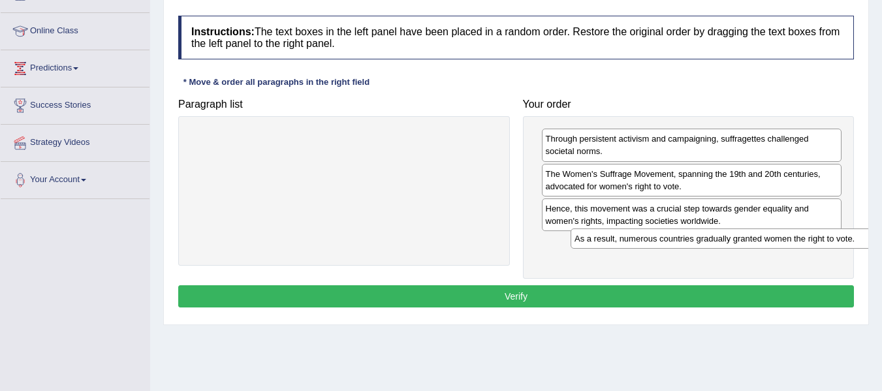
drag, startPoint x: 349, startPoint y: 136, endPoint x: 741, endPoint y: 233, distance: 404.3
click at [741, 233] on div "As a result, numerous countries gradually granted women the right to vote." at bounding box center [724, 239] width 307 height 20
click at [637, 302] on button "Verify" at bounding box center [516, 296] width 676 height 22
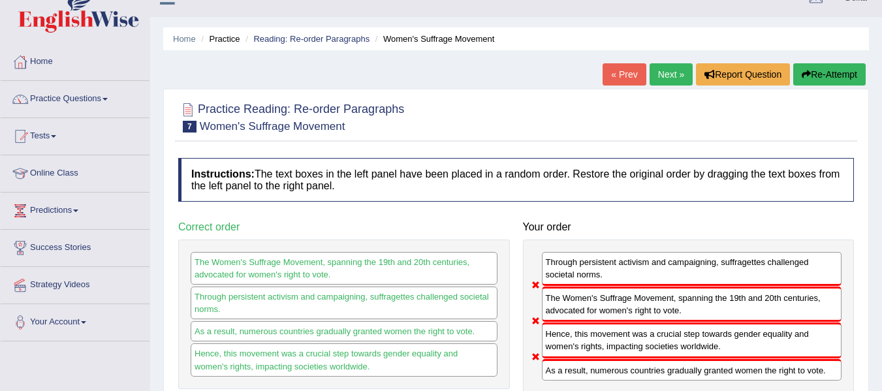
scroll to position [12, 0]
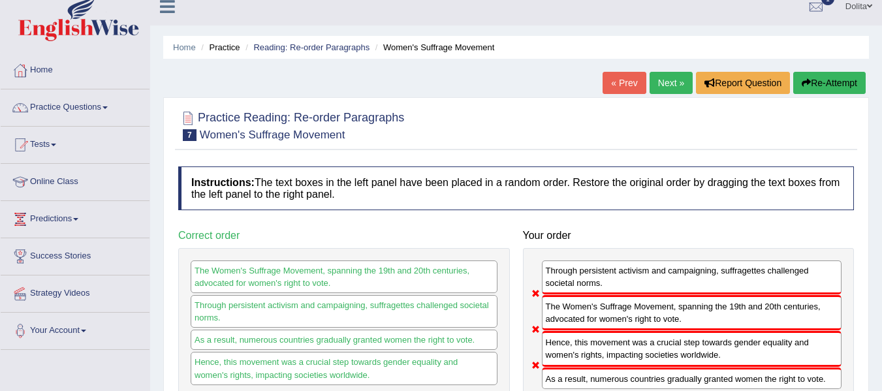
click at [816, 88] on button "Re-Attempt" at bounding box center [830, 83] width 73 height 22
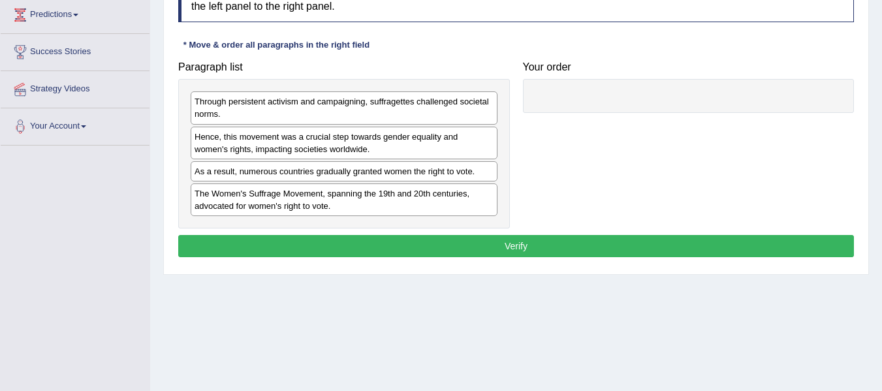
scroll to position [219, 0]
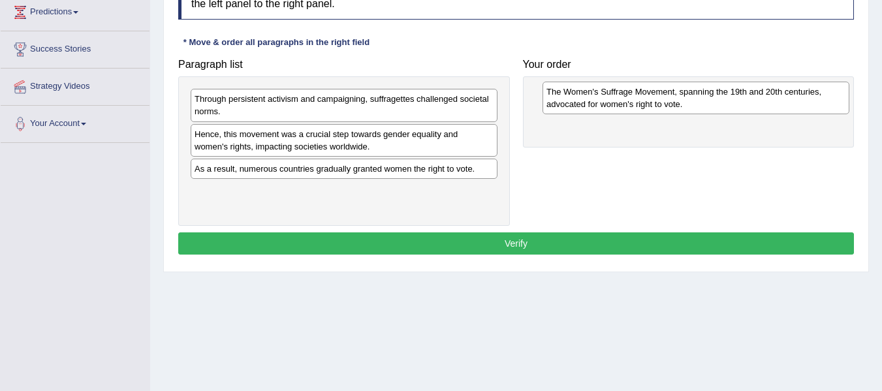
drag, startPoint x: 245, startPoint y: 199, endPoint x: 597, endPoint y: 100, distance: 365.8
click at [597, 100] on div "The Women's Suffrage Movement, spanning the 19th and 20th centuries, advocated …" at bounding box center [696, 98] width 307 height 33
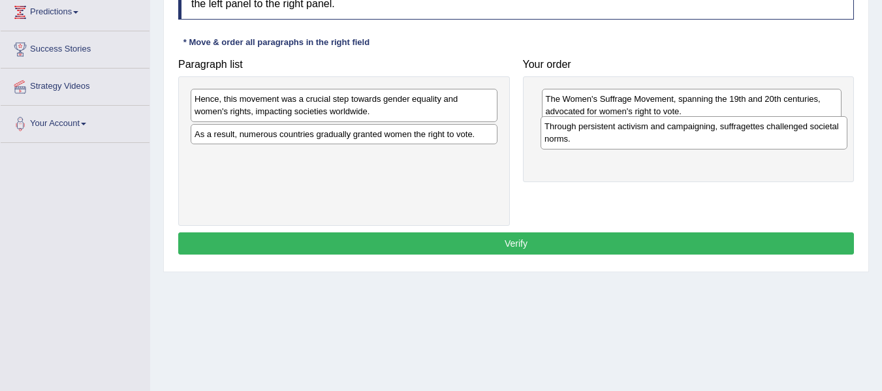
drag, startPoint x: 328, startPoint y: 108, endPoint x: 678, endPoint y: 135, distance: 351.2
click at [678, 135] on div "Through persistent activism and campaigning, suffragettes challenged societal n…" at bounding box center [694, 132] width 307 height 33
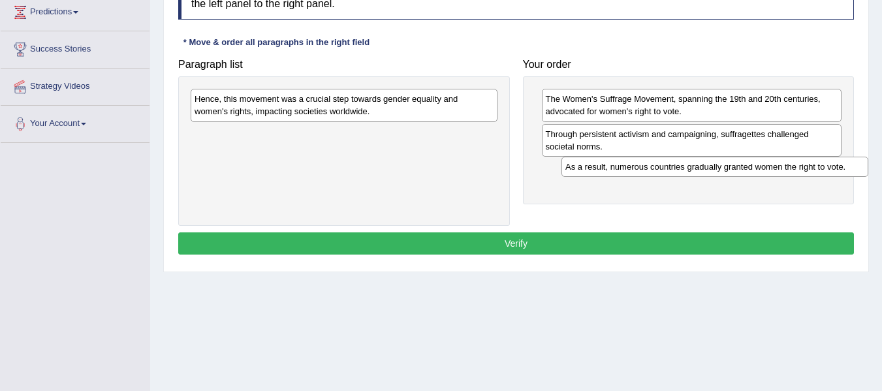
drag, startPoint x: 263, startPoint y: 138, endPoint x: 617, endPoint y: 174, distance: 356.4
click at [617, 174] on div "As a result, numerous countries gradually granted women the right to vote." at bounding box center [715, 167] width 307 height 20
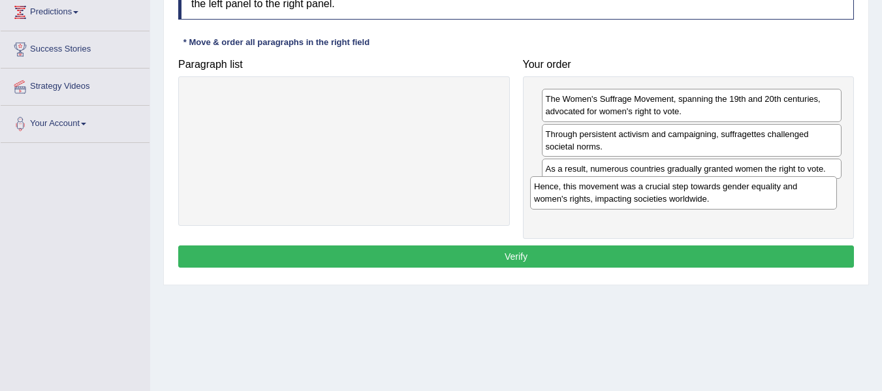
drag, startPoint x: 314, startPoint y: 108, endPoint x: 653, endPoint y: 195, distance: 349.9
click at [653, 195] on div "Hence, this movement was a crucial step towards gender equality and women's rig…" at bounding box center [683, 192] width 307 height 33
click at [508, 259] on button "Verify" at bounding box center [516, 257] width 676 height 22
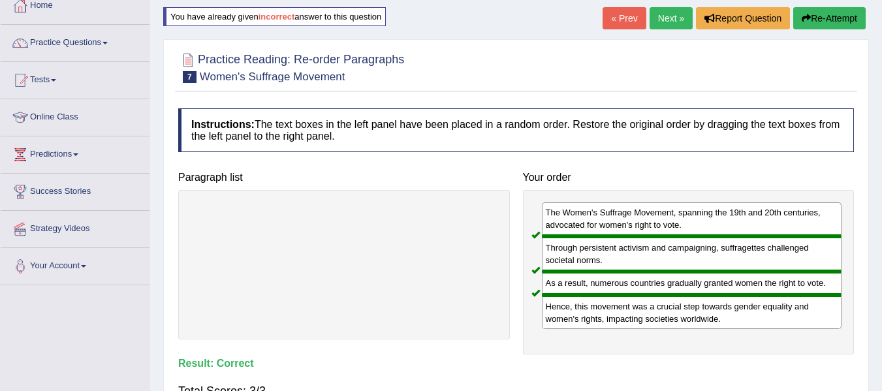
scroll to position [69, 0]
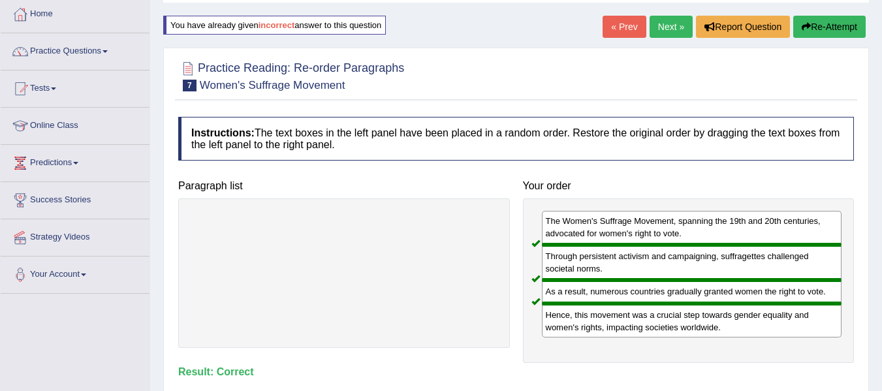
click at [650, 21] on link "Next »" at bounding box center [671, 27] width 43 height 22
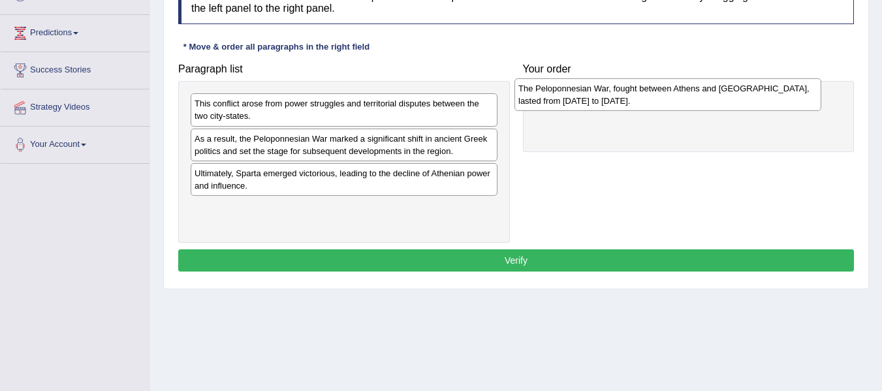
drag, startPoint x: 263, startPoint y: 220, endPoint x: 591, endPoint y: 101, distance: 349.6
click at [591, 101] on div "The Peloponnesian War, fought between Athens and [GEOGRAPHIC_DATA], lasted from…" at bounding box center [668, 94] width 307 height 33
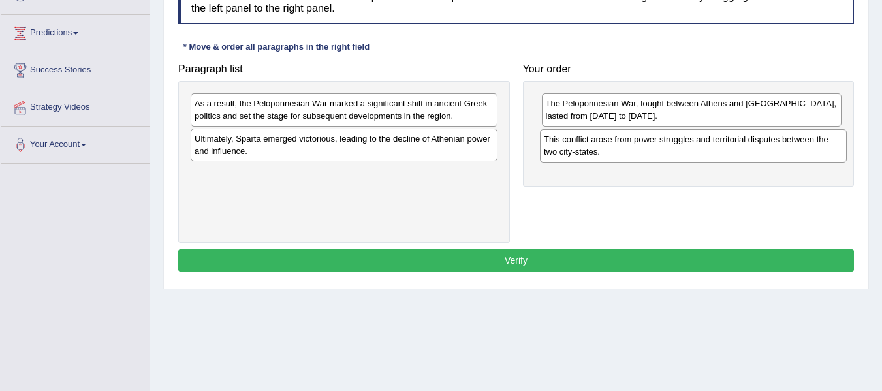
drag, startPoint x: 293, startPoint y: 120, endPoint x: 642, endPoint y: 156, distance: 351.3
click at [642, 156] on div "This conflict arose from power struggles and territorial disputes between the t…" at bounding box center [693, 145] width 307 height 33
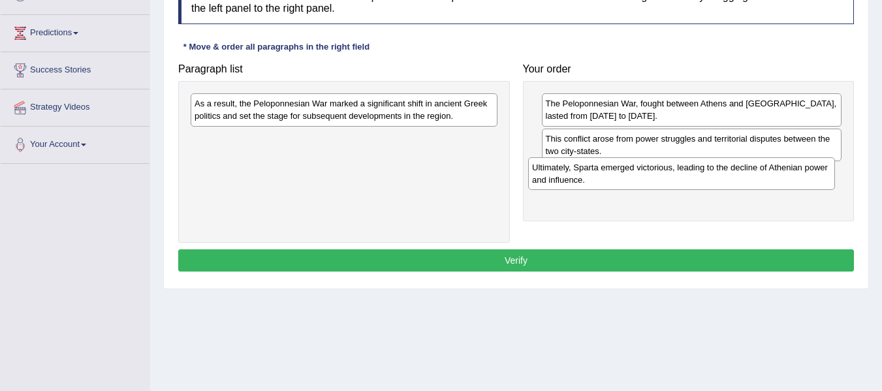
drag, startPoint x: 312, startPoint y: 157, endPoint x: 653, endPoint y: 186, distance: 341.5
click at [653, 186] on div "Ultimately, Sparta emerged victorious, leading to the decline of Athenian power…" at bounding box center [681, 173] width 307 height 33
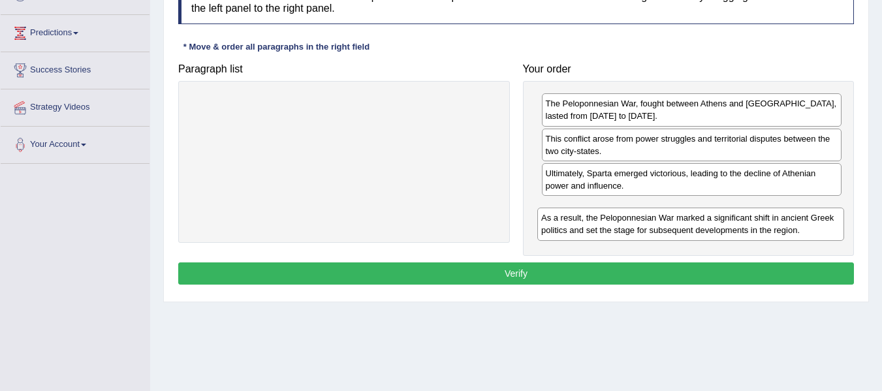
drag, startPoint x: 329, startPoint y: 114, endPoint x: 676, endPoint y: 228, distance: 365.2
click at [676, 228] on div "As a result, the Peloponnesian War marked a significant shift in ancient Greek …" at bounding box center [691, 224] width 307 height 33
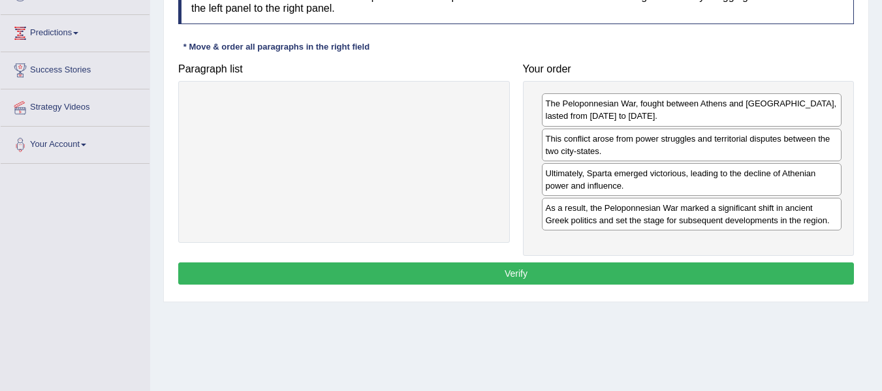
click at [563, 279] on button "Verify" at bounding box center [516, 274] width 676 height 22
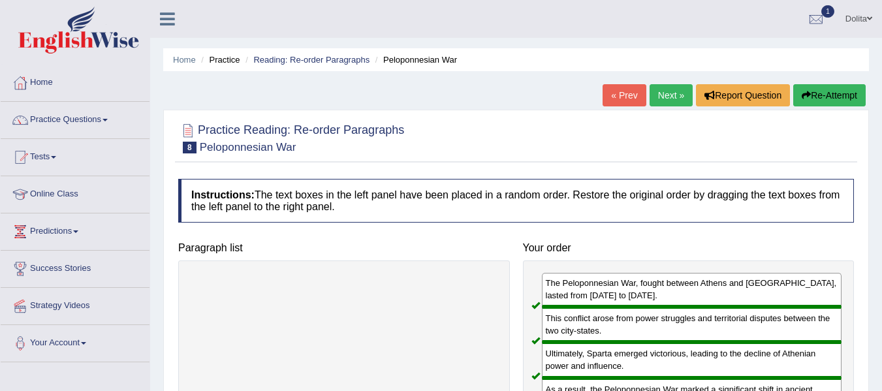
click at [664, 105] on link "Next »" at bounding box center [671, 95] width 43 height 22
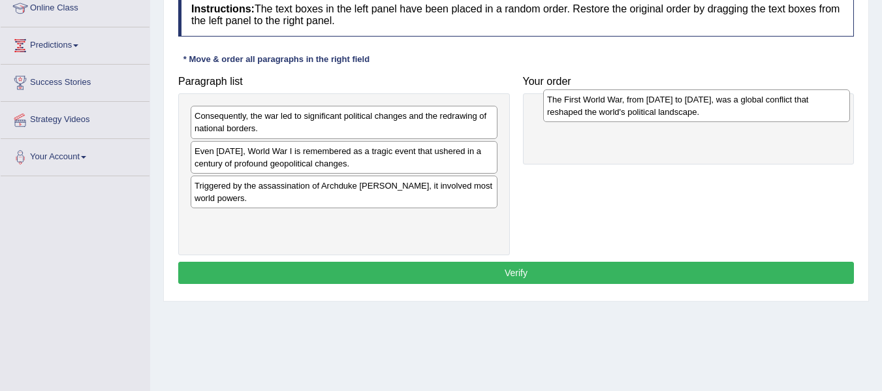
drag, startPoint x: 306, startPoint y: 228, endPoint x: 632, endPoint y: 124, distance: 342.1
click at [632, 122] on div "The First World War, from [DATE] to [DATE], was a global conflict that reshaped…" at bounding box center [696, 105] width 307 height 33
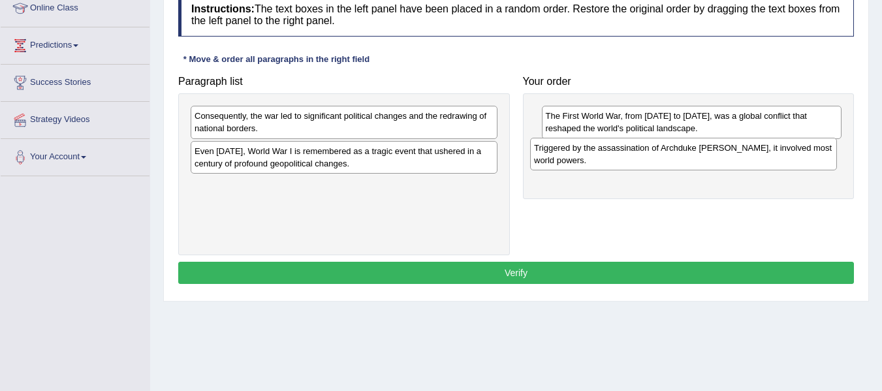
drag, startPoint x: 334, startPoint y: 196, endPoint x: 673, endPoint y: 158, distance: 341.8
click at [673, 158] on div "Triggered by the assassination of Archduke [PERSON_NAME], it involved most worl…" at bounding box center [683, 154] width 307 height 33
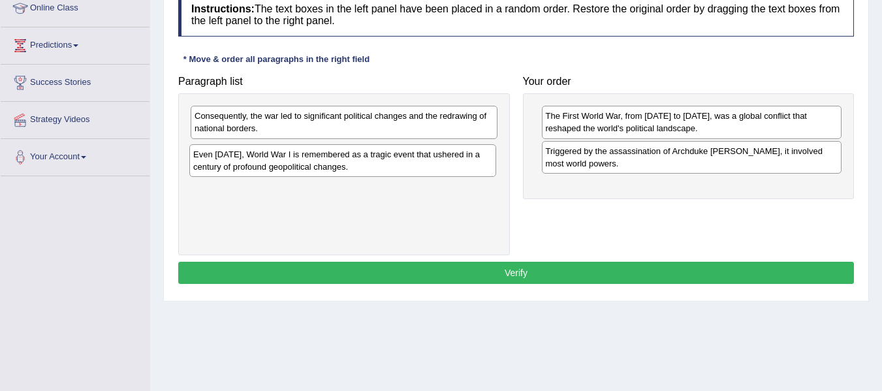
click at [336, 166] on div "Even [DATE], World War I is remembered as a tragic event that ushered in a cent…" at bounding box center [342, 160] width 307 height 33
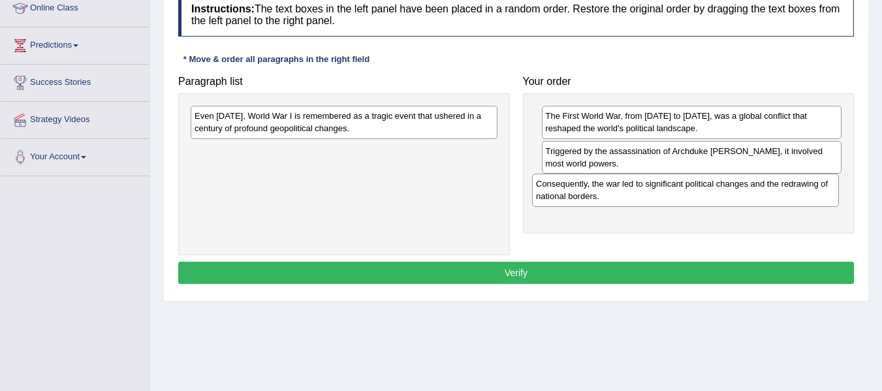
drag, startPoint x: 302, startPoint y: 127, endPoint x: 642, endPoint y: 187, distance: 344.9
click at [642, 187] on div "Consequently, the war led to significant political changes and the redrawing of…" at bounding box center [685, 190] width 307 height 33
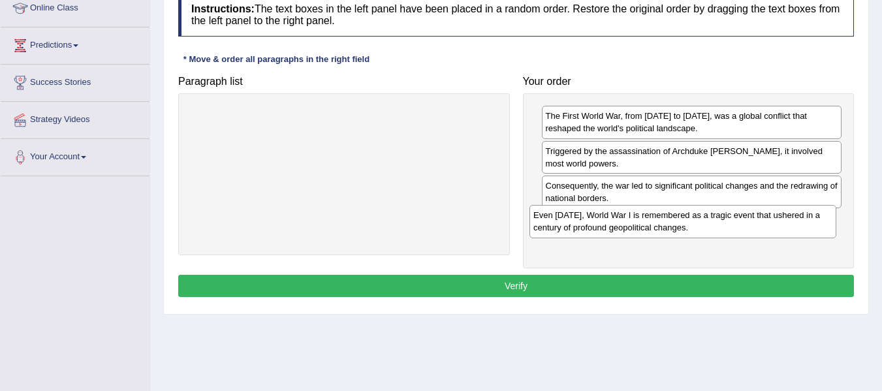
drag, startPoint x: 327, startPoint y: 124, endPoint x: 668, endPoint y: 223, distance: 354.9
click at [668, 223] on div "Even [DATE], World War I is remembered as a tragic event that ushered in a cent…" at bounding box center [683, 221] width 307 height 33
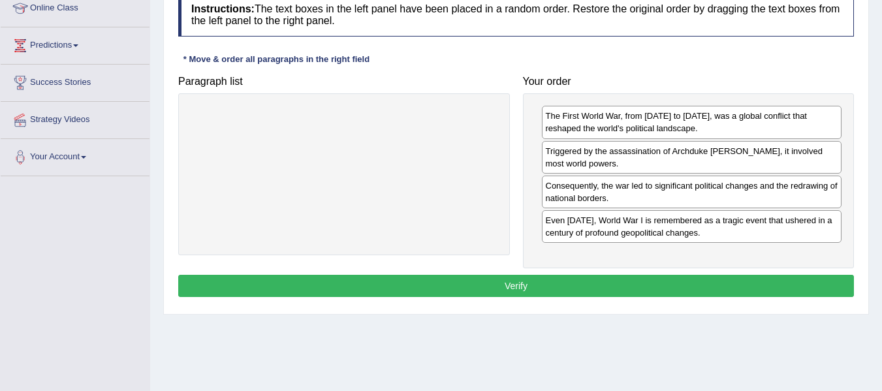
click at [540, 289] on button "Verify" at bounding box center [516, 286] width 676 height 22
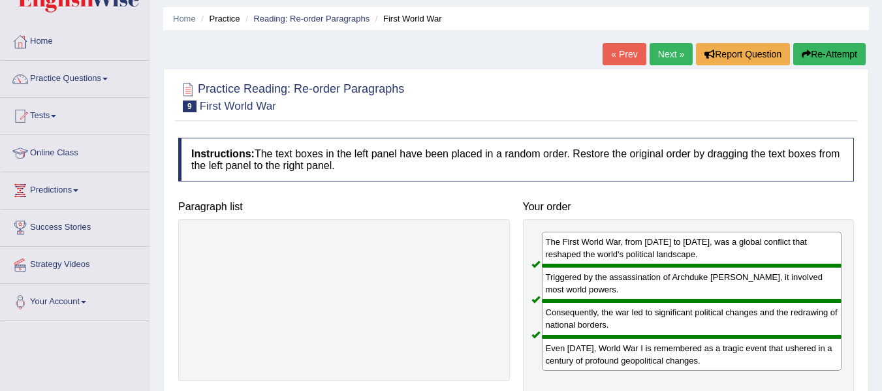
scroll to position [12, 0]
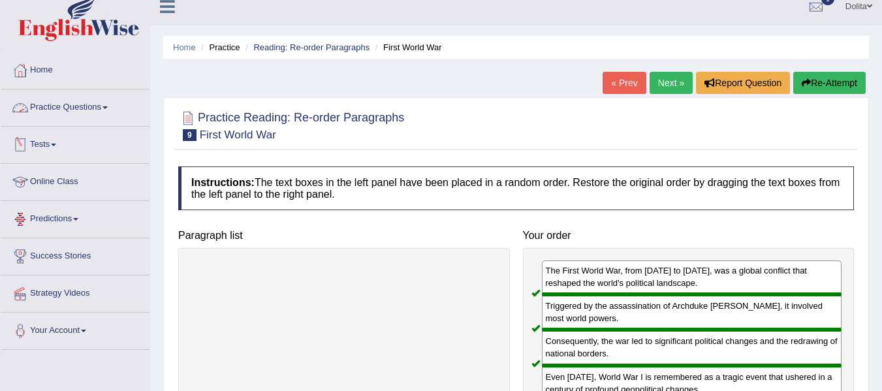
click at [110, 112] on link "Practice Questions" at bounding box center [75, 105] width 149 height 33
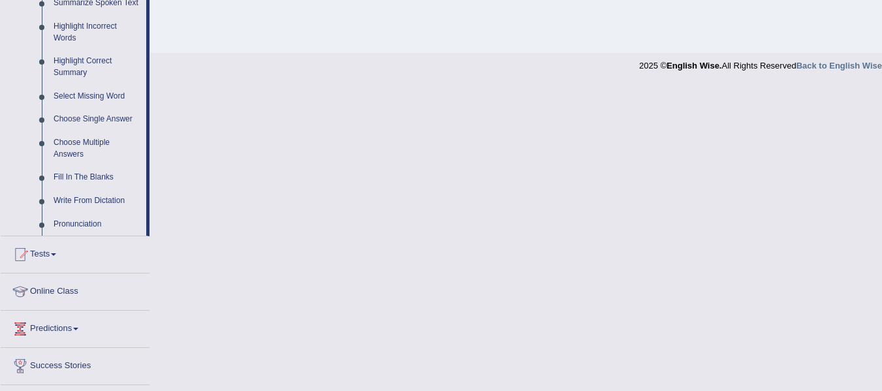
scroll to position [614, 0]
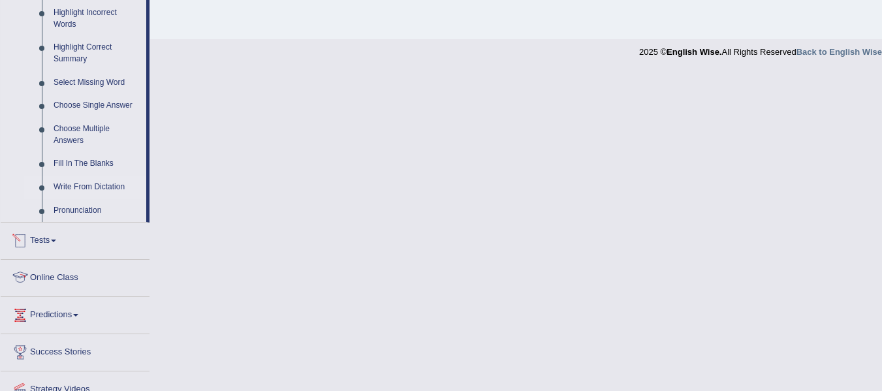
click at [117, 187] on link "Write From Dictation" at bounding box center [97, 188] width 99 height 24
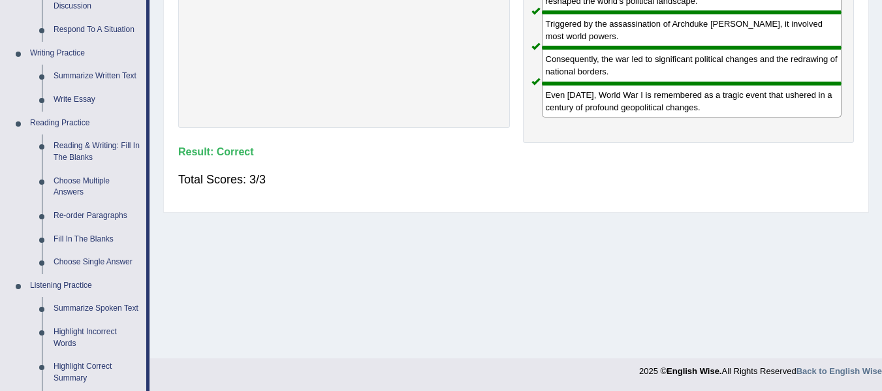
scroll to position [492, 0]
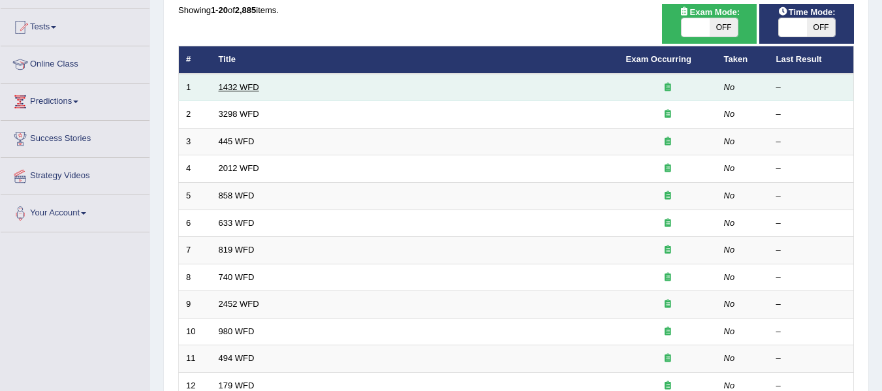
click at [240, 87] on link "1432 WFD" at bounding box center [239, 87] width 40 height 10
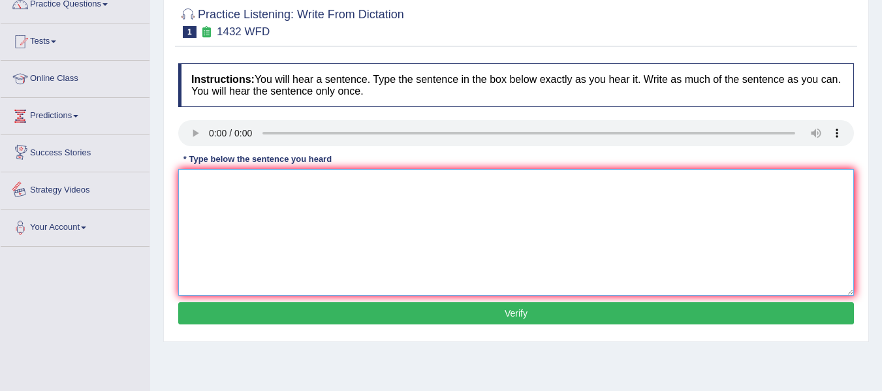
click at [244, 209] on textarea at bounding box center [516, 232] width 676 height 127
click at [276, 183] on textarea "More physical activity is beneficial to your health." at bounding box center [516, 232] width 676 height 127
type textarea "More physical activity activityes activitiesis beneficial to your health."
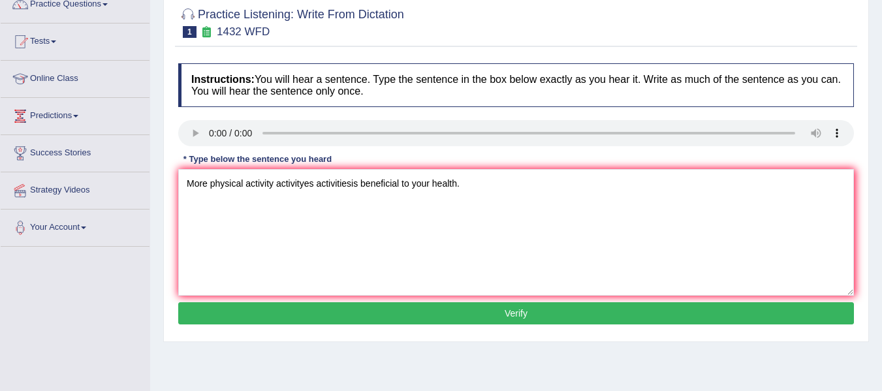
click at [468, 316] on button "Verify" at bounding box center [516, 313] width 676 height 22
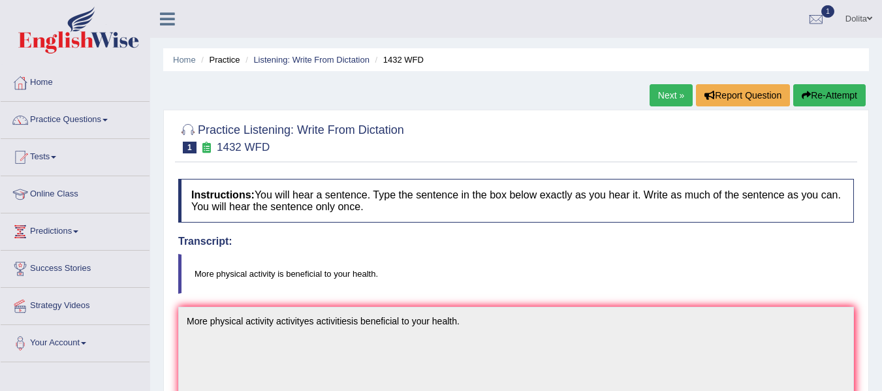
click at [664, 103] on link "Next »" at bounding box center [671, 95] width 43 height 22
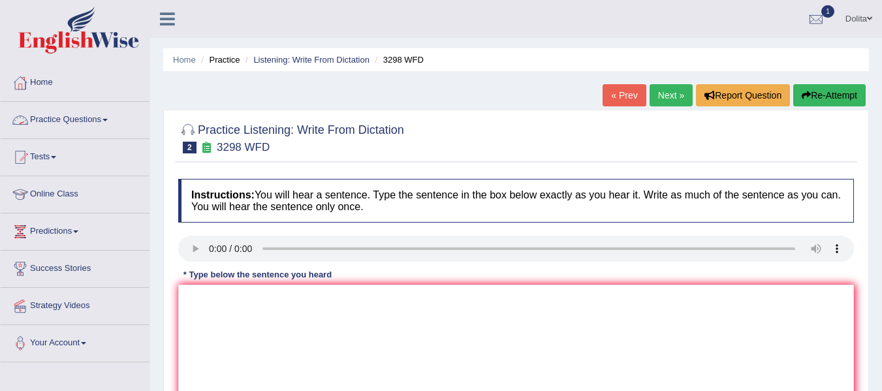
click at [108, 119] on span at bounding box center [105, 120] width 5 height 3
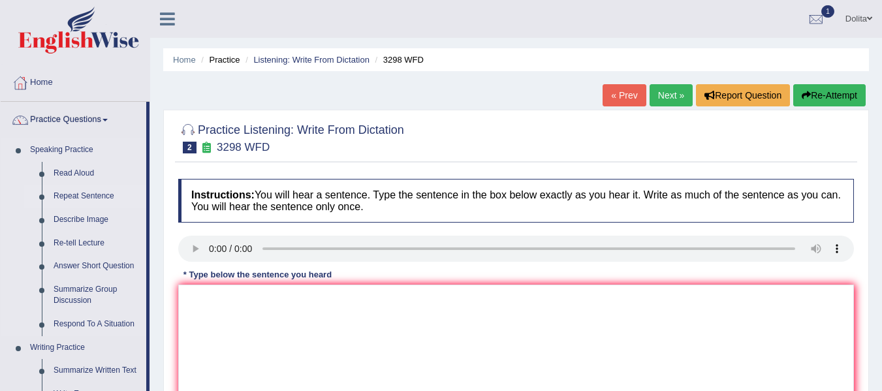
click at [88, 199] on link "Repeat Sentence" at bounding box center [97, 197] width 99 height 24
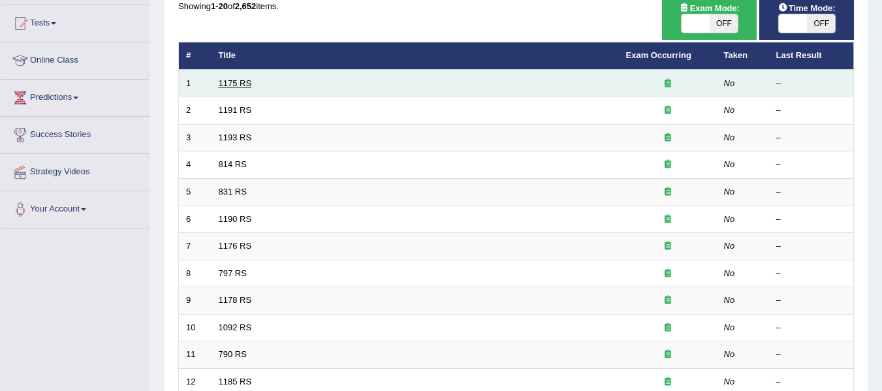
click at [244, 86] on link "1175 RS" at bounding box center [235, 83] width 33 height 10
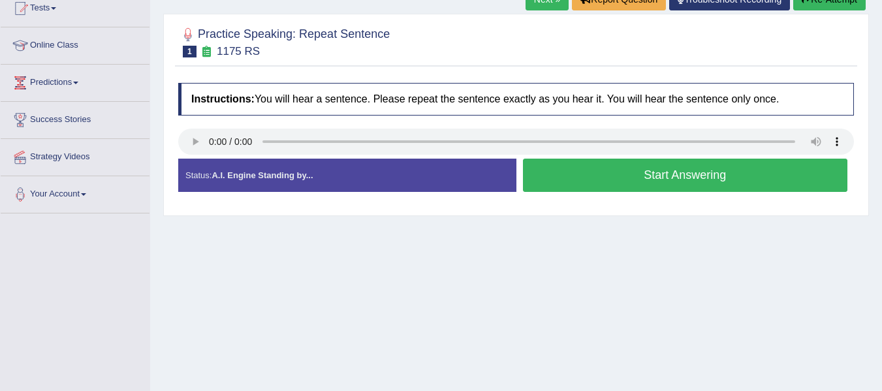
click at [659, 177] on button "Start Answering" at bounding box center [685, 175] width 325 height 33
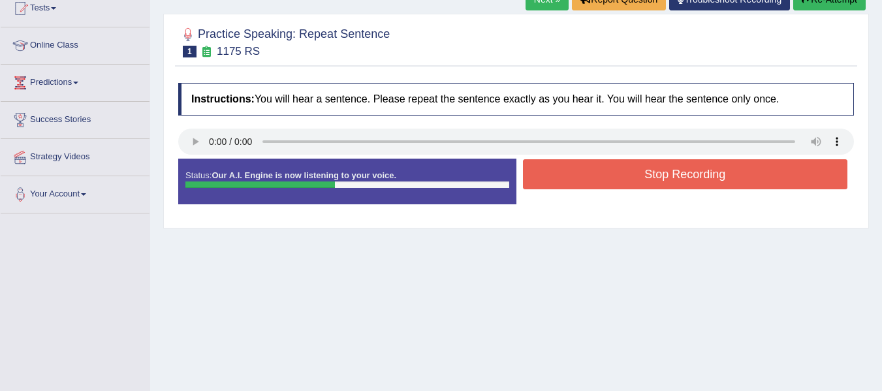
click at [679, 184] on button "Stop Recording" at bounding box center [685, 174] width 325 height 30
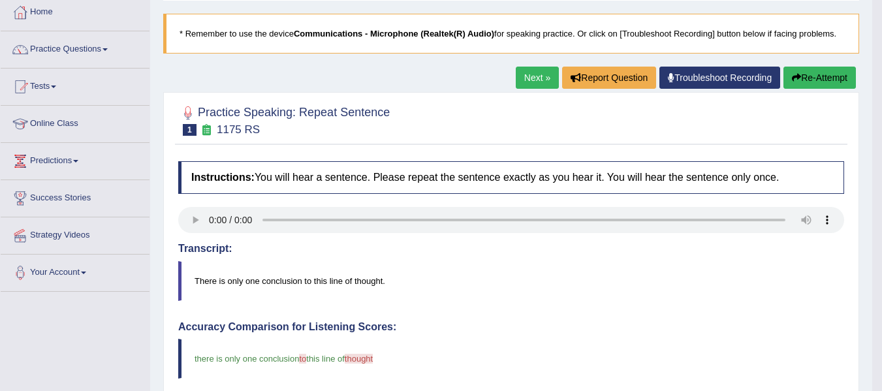
scroll to position [67, 0]
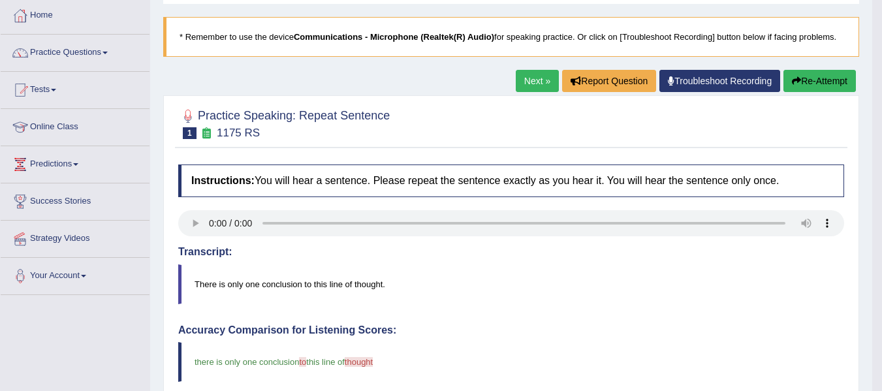
click at [516, 70] on link "Next »" at bounding box center [537, 81] width 43 height 22
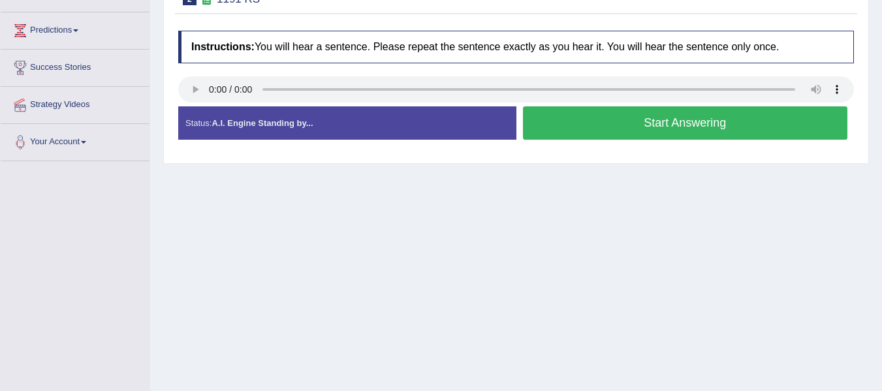
click at [671, 125] on button "Start Answering" at bounding box center [685, 122] width 325 height 33
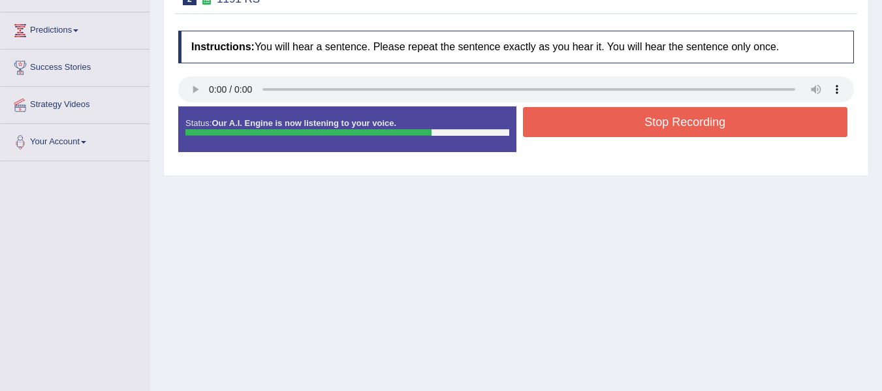
click at [752, 135] on button "Stop Recording" at bounding box center [685, 122] width 325 height 30
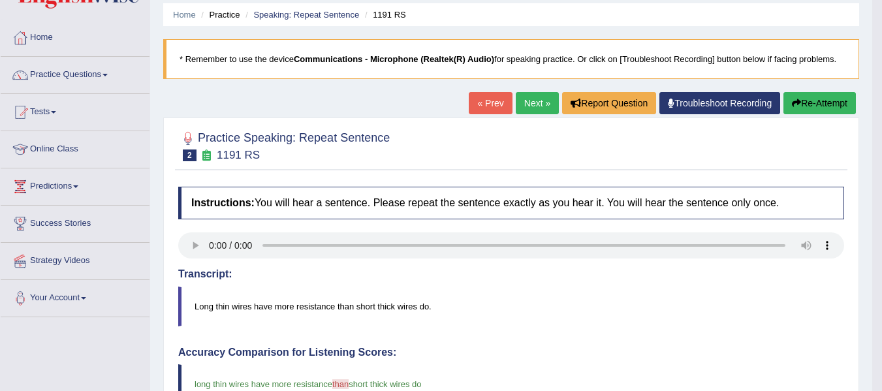
scroll to position [37, 0]
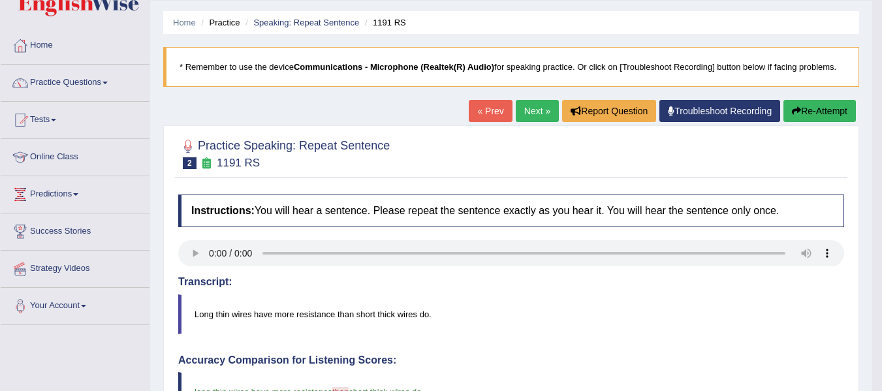
click at [519, 114] on link "Next »" at bounding box center [537, 111] width 43 height 22
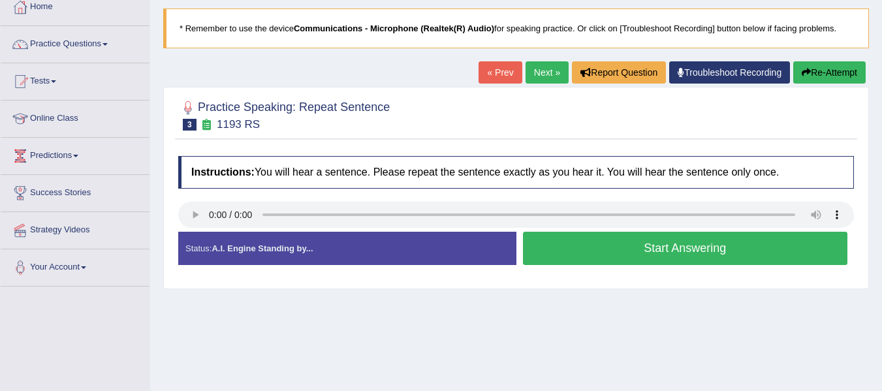
click at [666, 250] on button "Start Answering" at bounding box center [685, 248] width 325 height 33
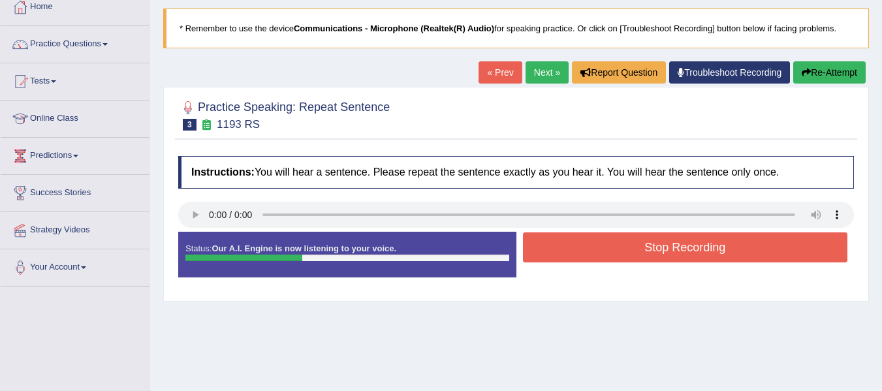
click at [666, 250] on button "Stop Recording" at bounding box center [685, 248] width 325 height 30
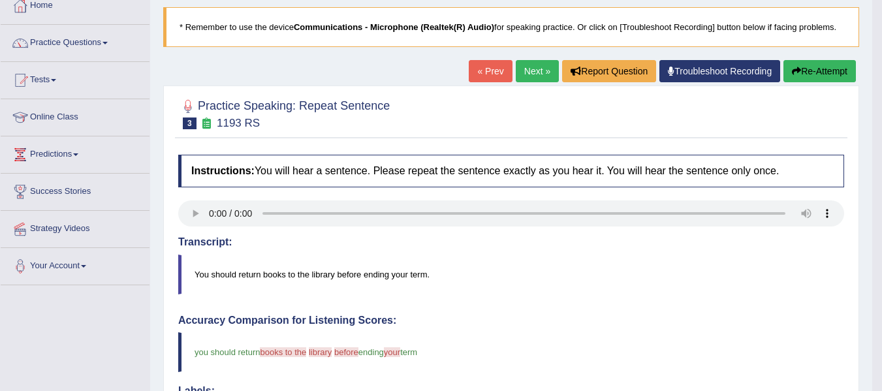
scroll to position [66, 0]
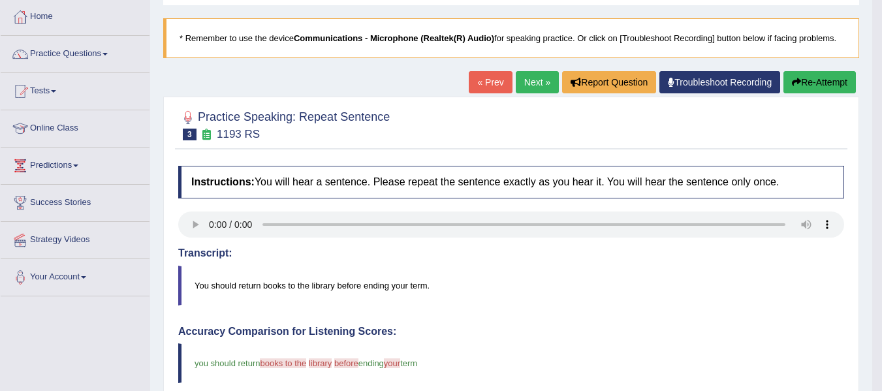
click at [533, 84] on link "Next »" at bounding box center [537, 82] width 43 height 22
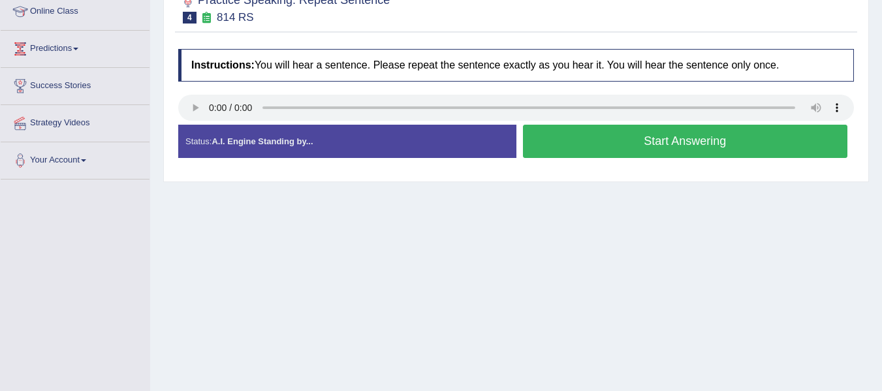
click at [682, 153] on button "Start Answering" at bounding box center [685, 141] width 325 height 33
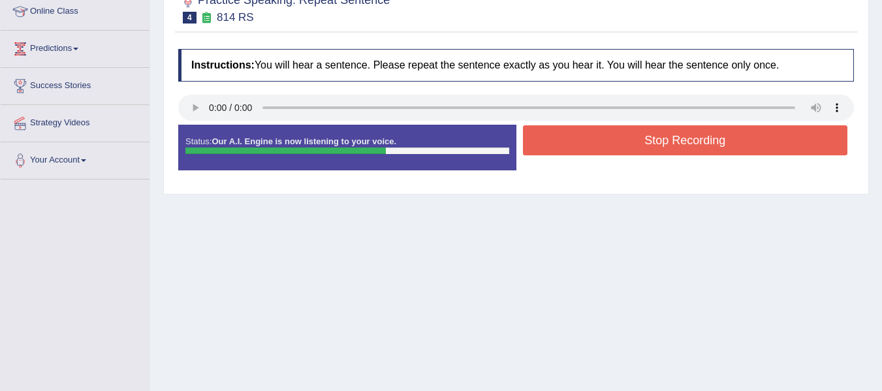
click at [689, 150] on button "Stop Recording" at bounding box center [685, 140] width 325 height 30
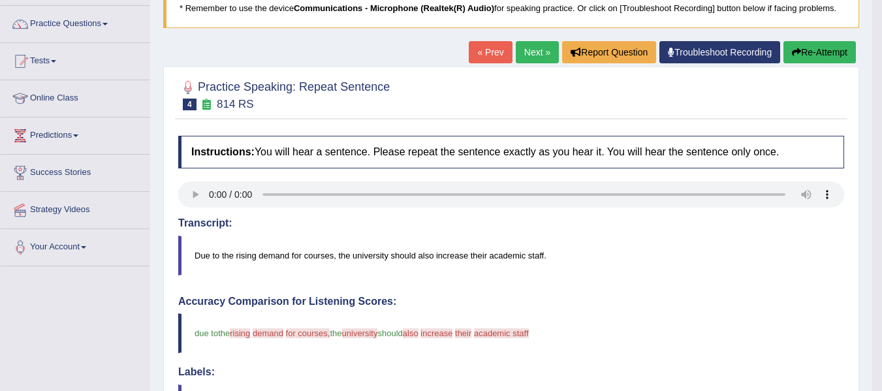
scroll to position [93, 0]
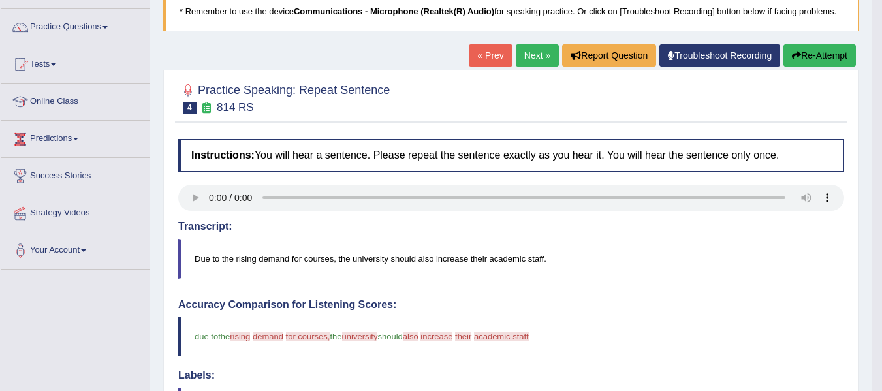
click at [535, 60] on link "Next »" at bounding box center [537, 55] width 43 height 22
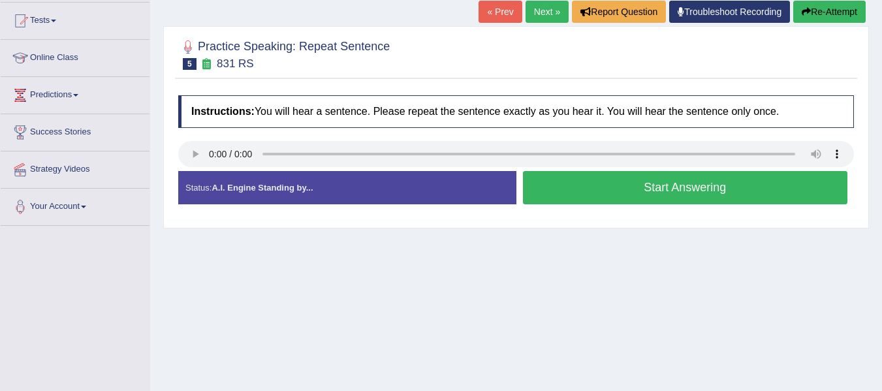
click at [577, 202] on button "Start Answering" at bounding box center [685, 187] width 325 height 33
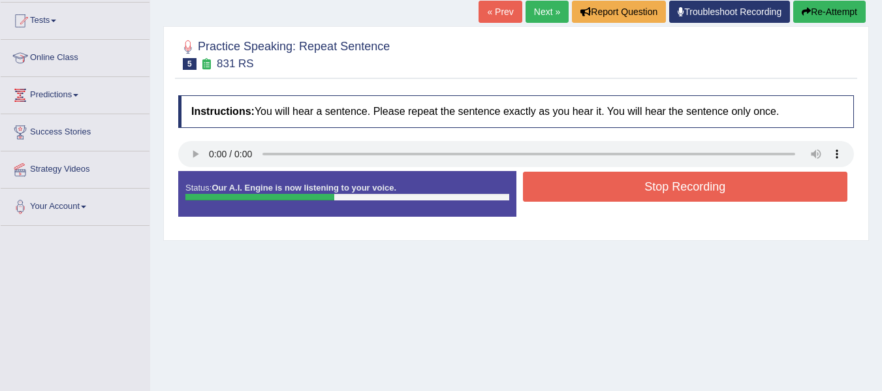
click at [677, 193] on button "Stop Recording" at bounding box center [685, 187] width 325 height 30
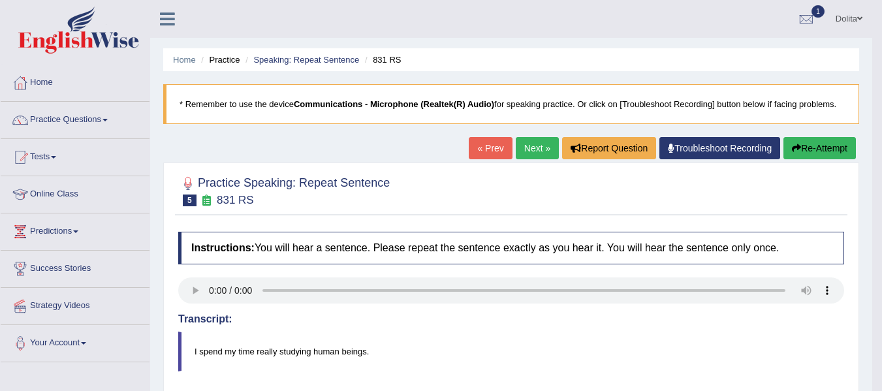
click at [830, 137] on button "Re-Attempt" at bounding box center [820, 148] width 73 height 22
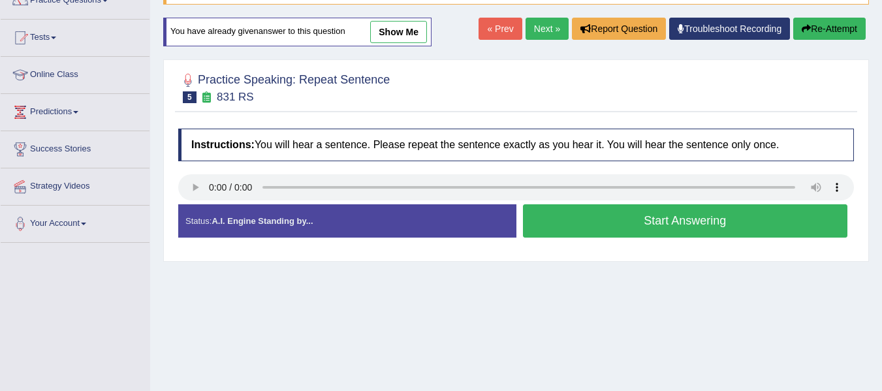
click at [708, 230] on button "Start Answering" at bounding box center [685, 220] width 325 height 33
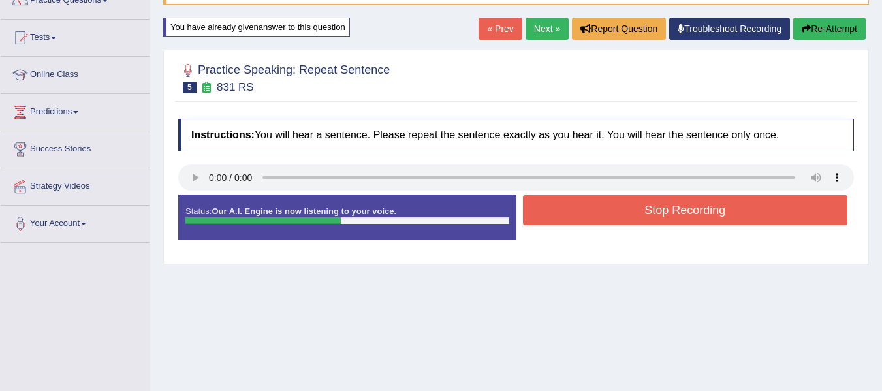
click at [724, 219] on button "Stop Recording" at bounding box center [685, 210] width 325 height 30
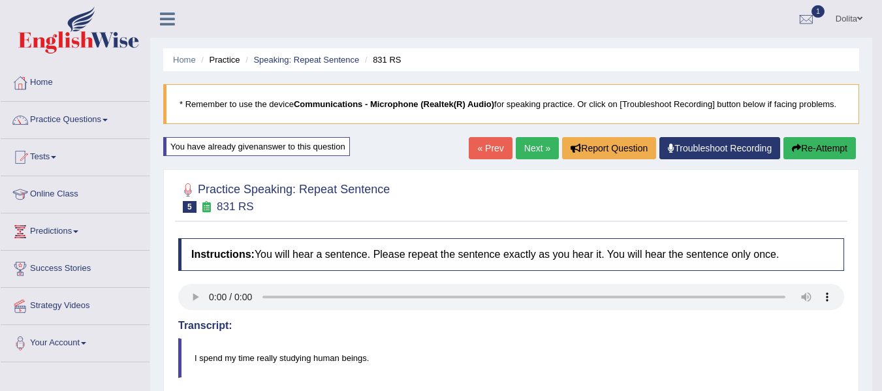
click at [528, 149] on link "Next »" at bounding box center [537, 148] width 43 height 22
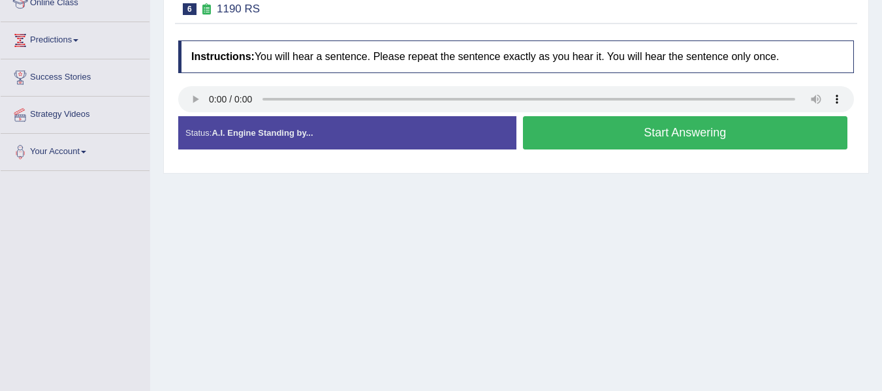
click at [724, 121] on button "Start Answering" at bounding box center [685, 132] width 325 height 33
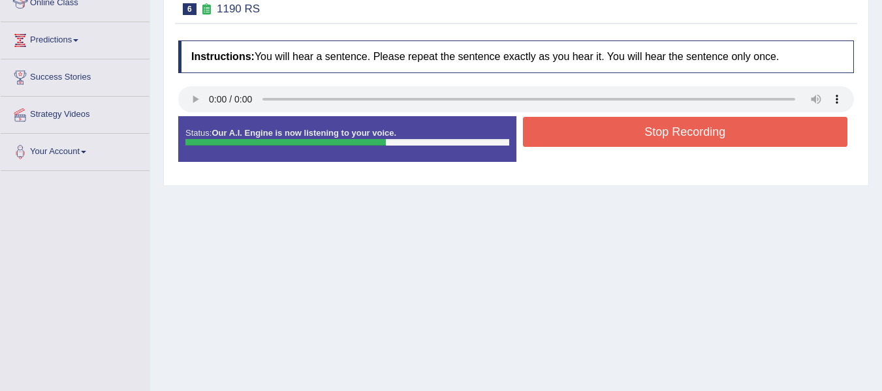
click at [771, 140] on button "Stop Recording" at bounding box center [685, 132] width 325 height 30
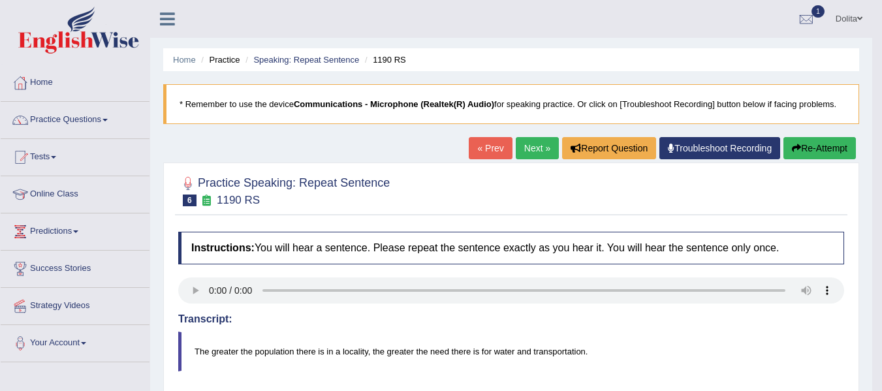
click at [528, 148] on link "Next »" at bounding box center [537, 148] width 43 height 22
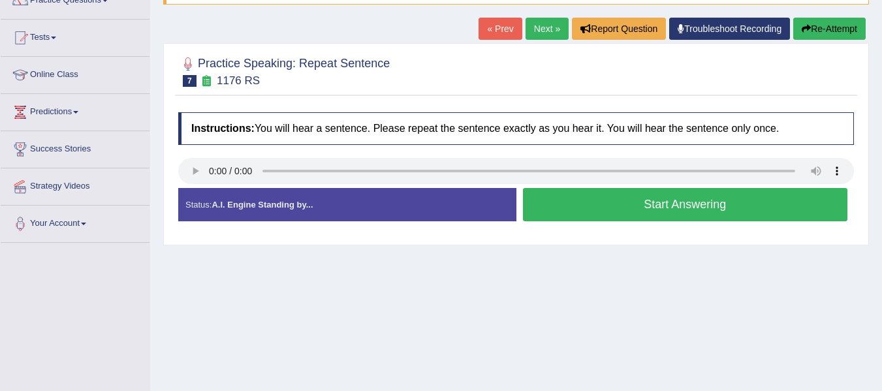
click at [601, 211] on button "Start Answering" at bounding box center [685, 204] width 325 height 33
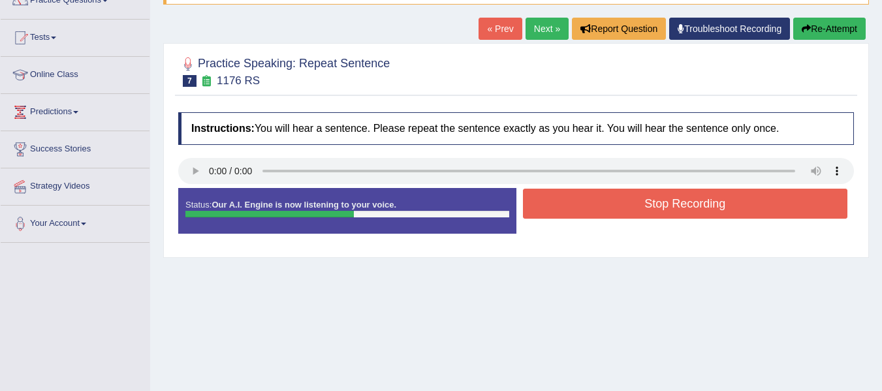
click at [695, 217] on button "Stop Recording" at bounding box center [685, 204] width 325 height 30
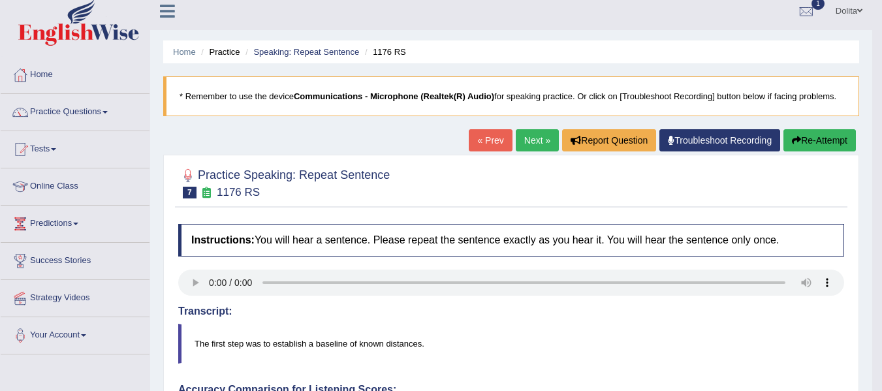
scroll to position [3, 0]
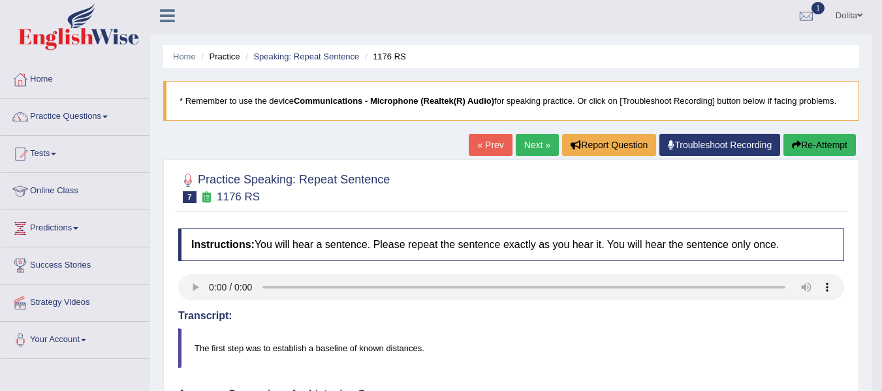
click at [528, 140] on link "Next »" at bounding box center [537, 145] width 43 height 22
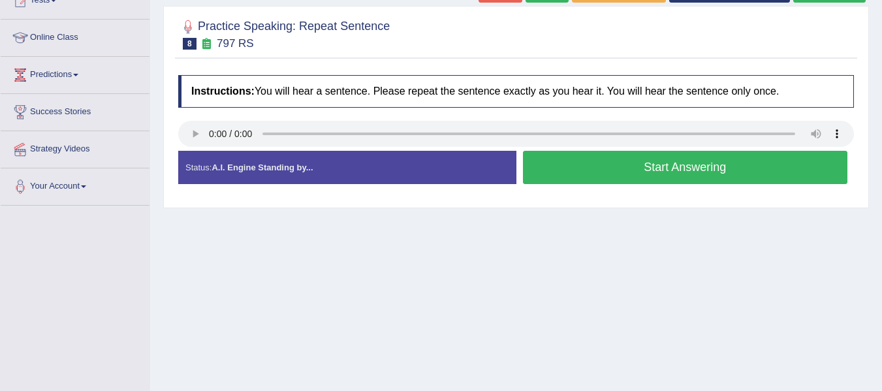
scroll to position [157, 0]
click at [636, 178] on button "Start Answering" at bounding box center [685, 167] width 325 height 33
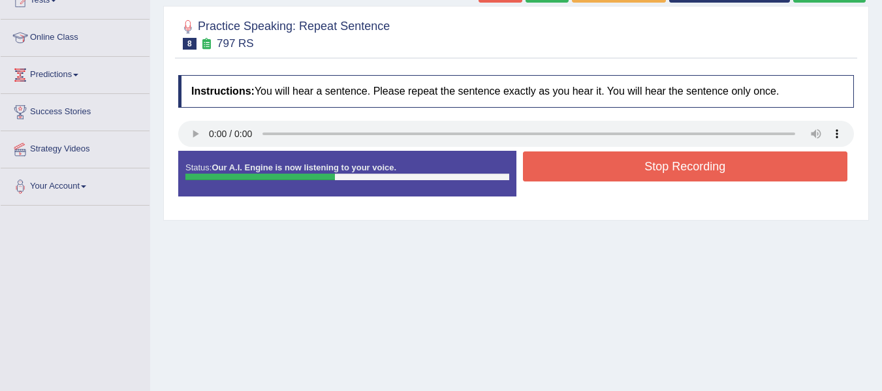
click at [709, 193] on div "Status: Our A.I. Engine is now listening to your voice. Start Answering Stop Re…" at bounding box center [516, 180] width 676 height 59
click at [707, 174] on button "Stop Recording" at bounding box center [685, 167] width 325 height 30
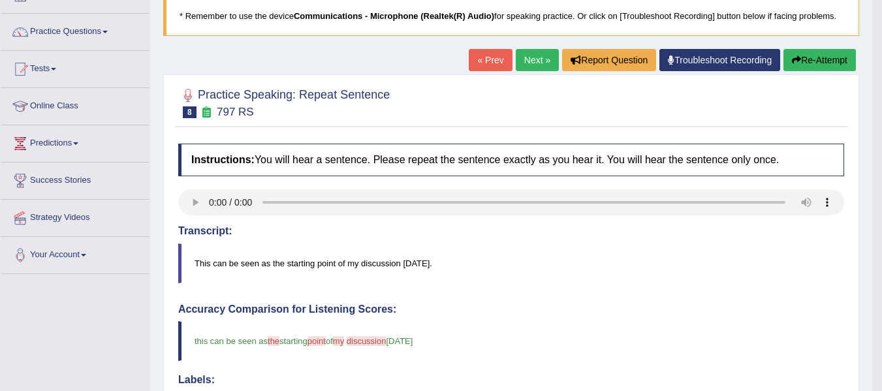
scroll to position [71, 0]
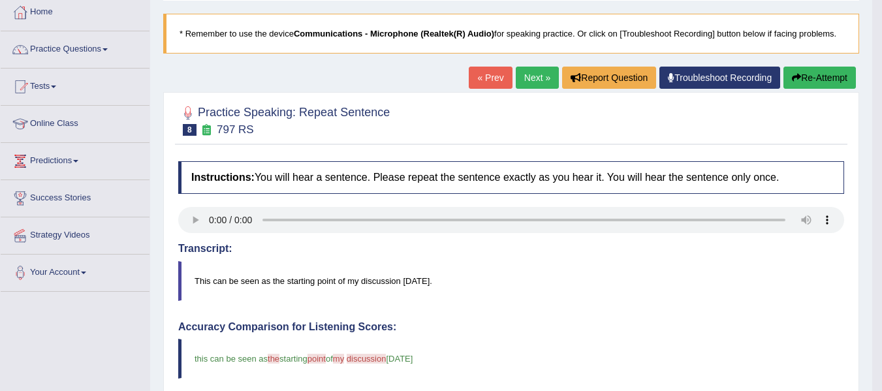
click at [528, 83] on link "Next »" at bounding box center [537, 78] width 43 height 22
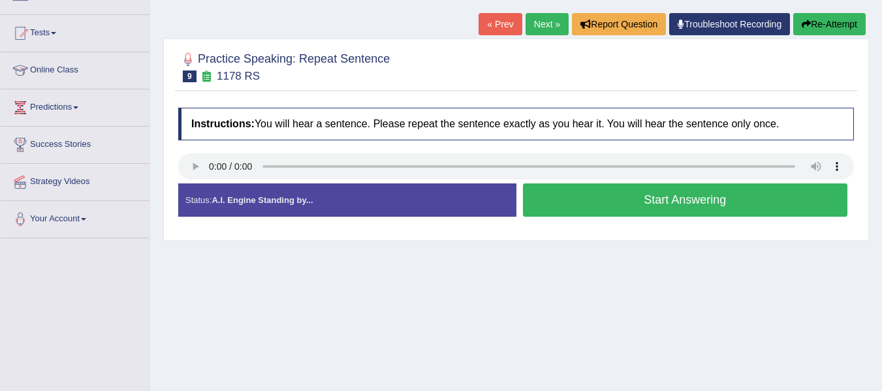
click at [672, 188] on button "Start Answering" at bounding box center [685, 200] width 325 height 33
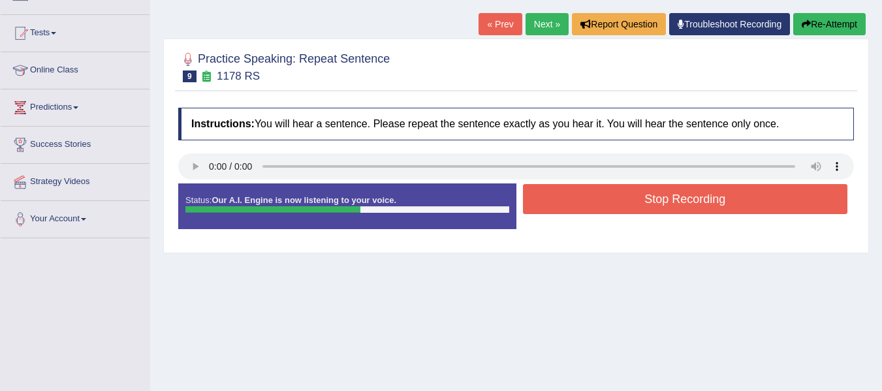
click at [654, 209] on button "Stop Recording" at bounding box center [685, 199] width 325 height 30
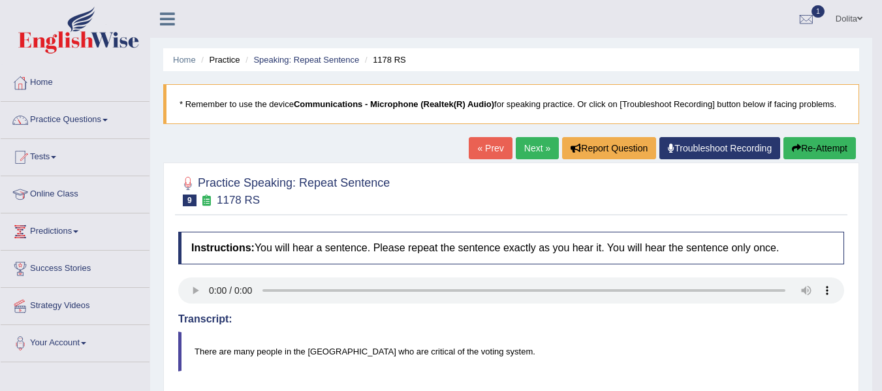
click at [516, 147] on link "Next »" at bounding box center [537, 148] width 43 height 22
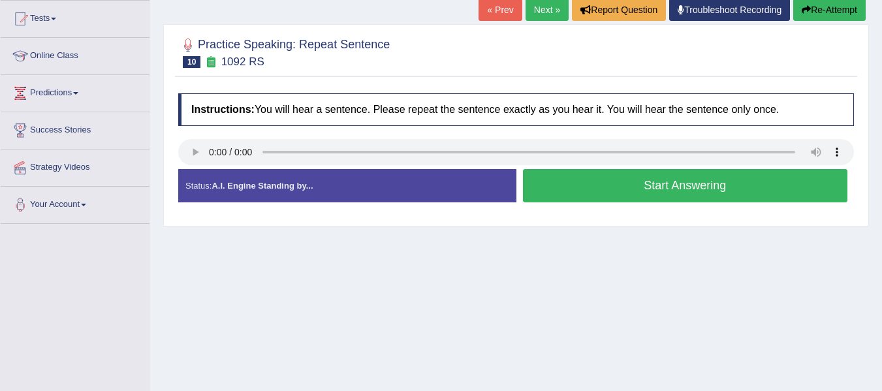
click at [665, 197] on button "Start Answering" at bounding box center [685, 185] width 325 height 33
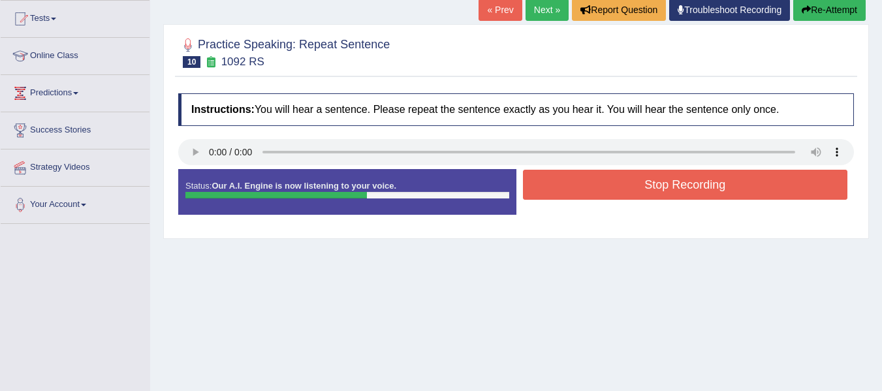
click at [688, 185] on button "Stop Recording" at bounding box center [685, 185] width 325 height 30
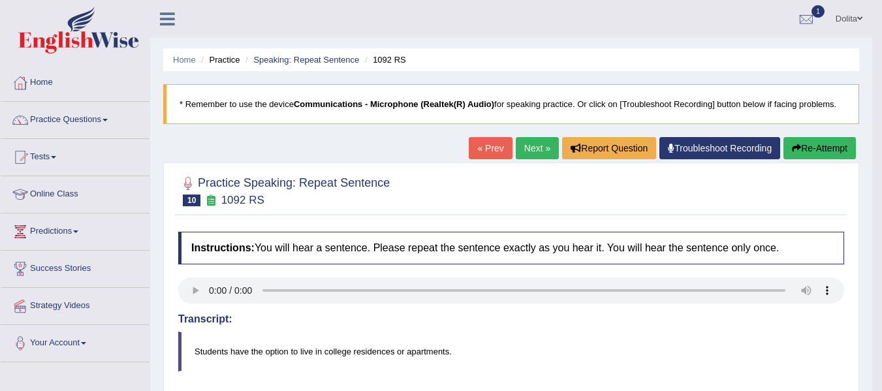
click at [526, 152] on link "Next »" at bounding box center [537, 148] width 43 height 22
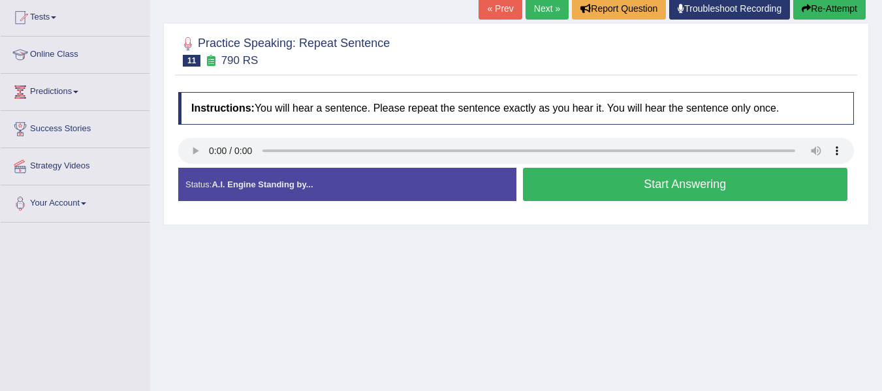
click at [685, 187] on button "Start Answering" at bounding box center [685, 184] width 325 height 33
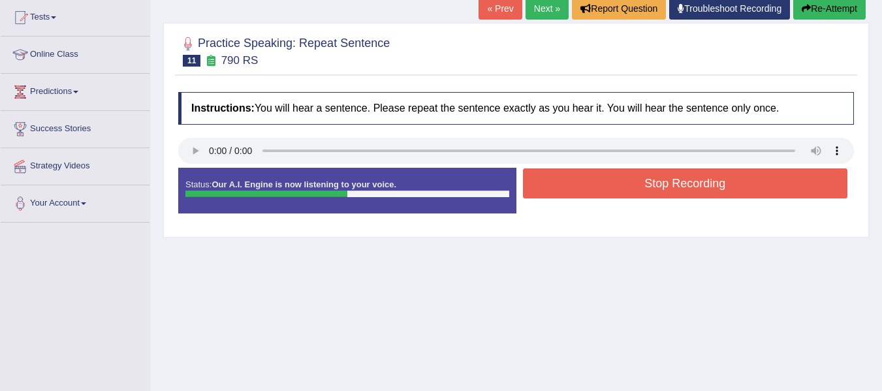
click at [685, 187] on button "Stop Recording" at bounding box center [685, 184] width 325 height 30
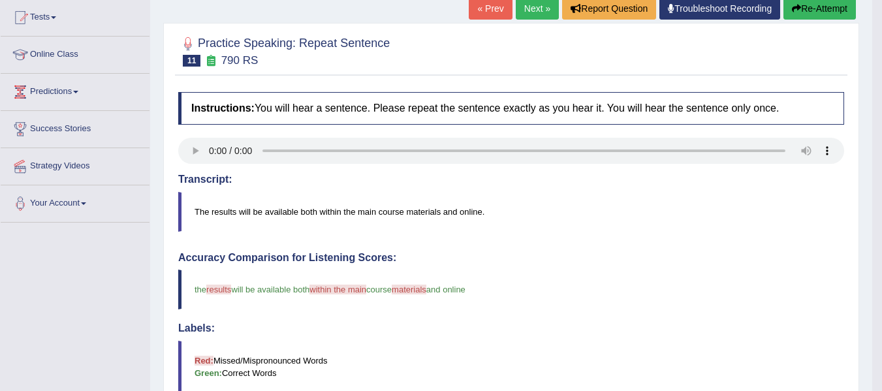
click at [685, 187] on div "Transcript: The results will be available both within the main course materials…" at bounding box center [511, 203] width 666 height 58
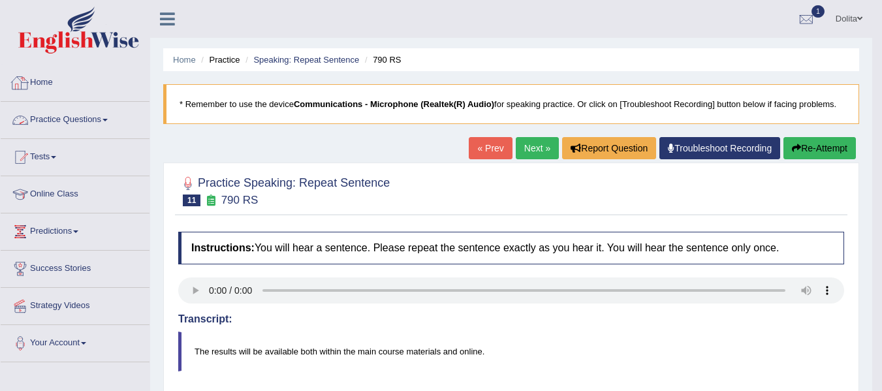
click at [114, 122] on link "Practice Questions" at bounding box center [75, 118] width 149 height 33
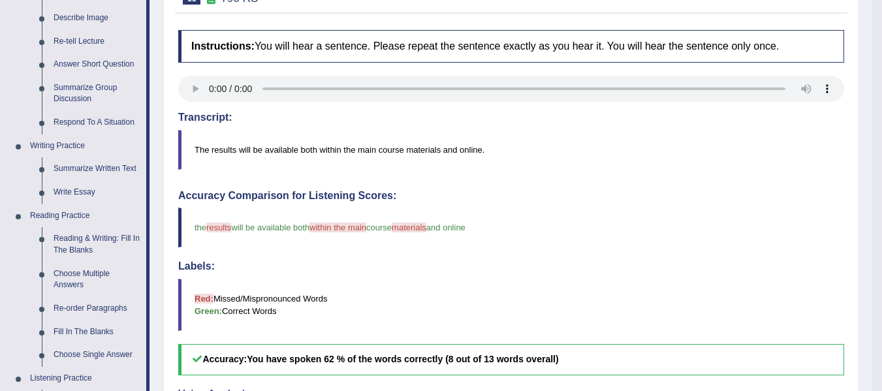
scroll to position [194, 0]
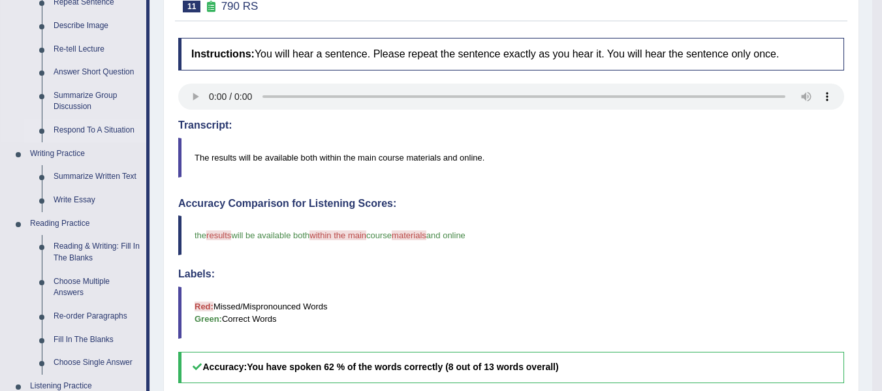
click at [92, 134] on link "Respond To A Situation" at bounding box center [97, 131] width 99 height 24
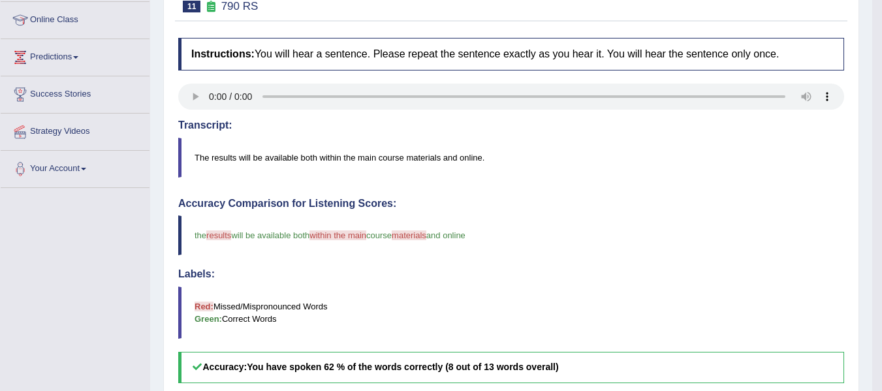
scroll to position [193, 0]
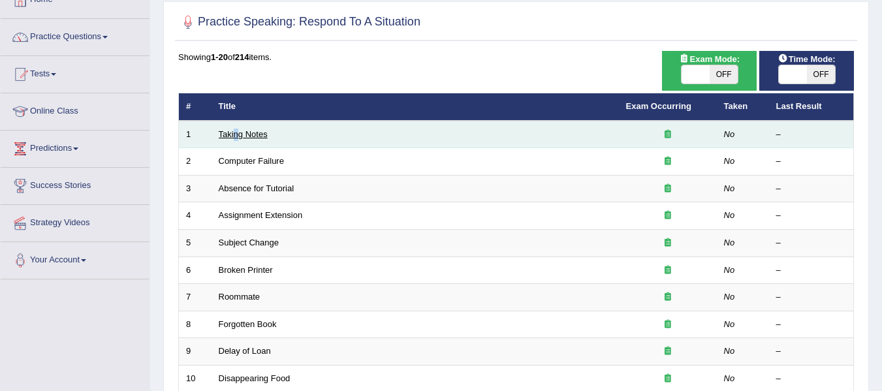
drag, startPoint x: 236, startPoint y: 142, endPoint x: 243, endPoint y: 137, distance: 8.5
click at [243, 137] on td "Taking Notes" at bounding box center [416, 134] width 408 height 27
click at [243, 137] on link "Taking Notes" at bounding box center [243, 134] width 49 height 10
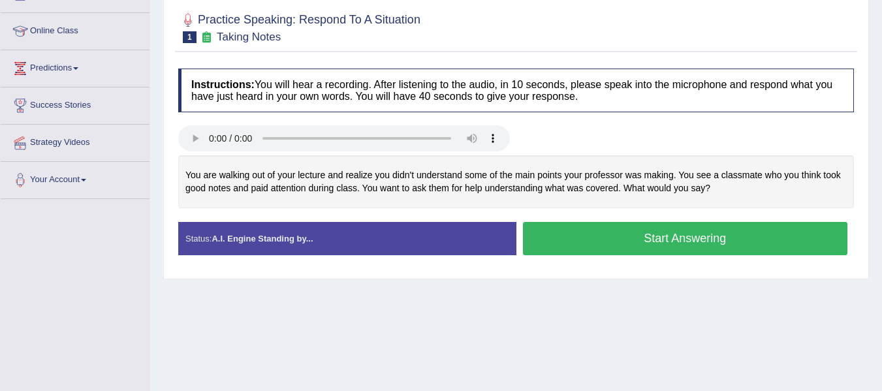
click at [734, 244] on button "Start Answering" at bounding box center [685, 238] width 325 height 33
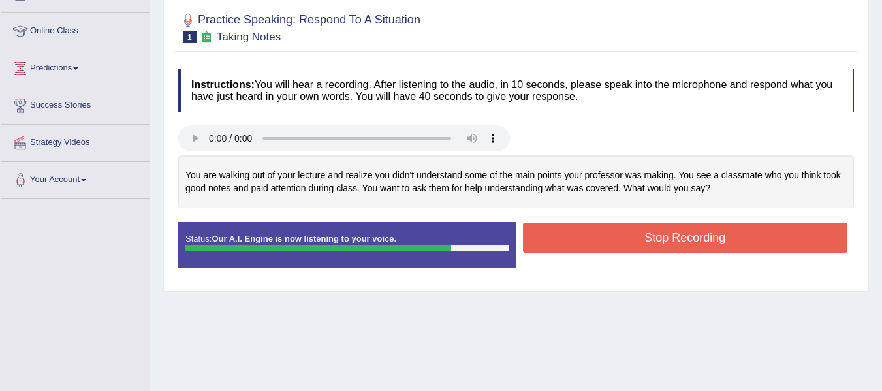
click at [692, 233] on button "Stop Recording" at bounding box center [685, 238] width 325 height 30
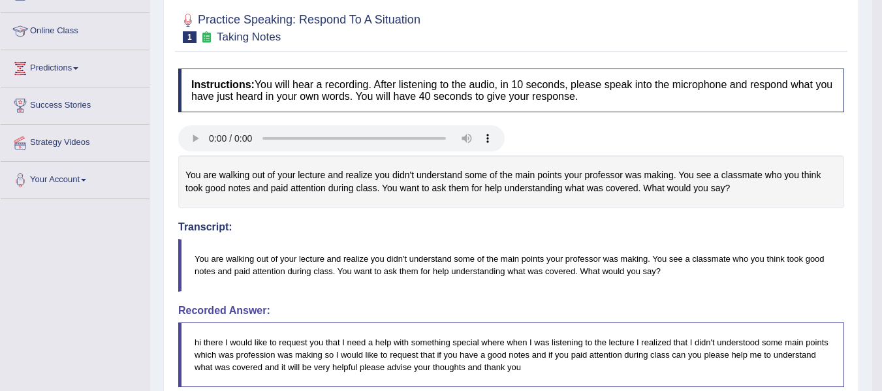
drag, startPoint x: 892, startPoint y: 133, endPoint x: 890, endPoint y: 218, distance: 84.3
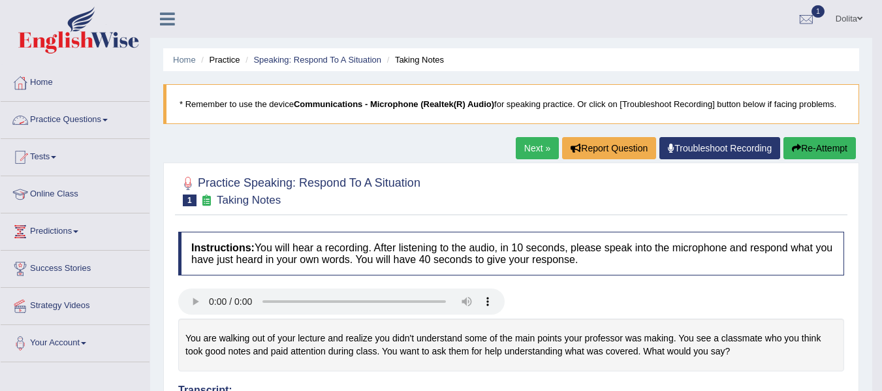
click at [110, 118] on link "Practice Questions" at bounding box center [75, 118] width 149 height 33
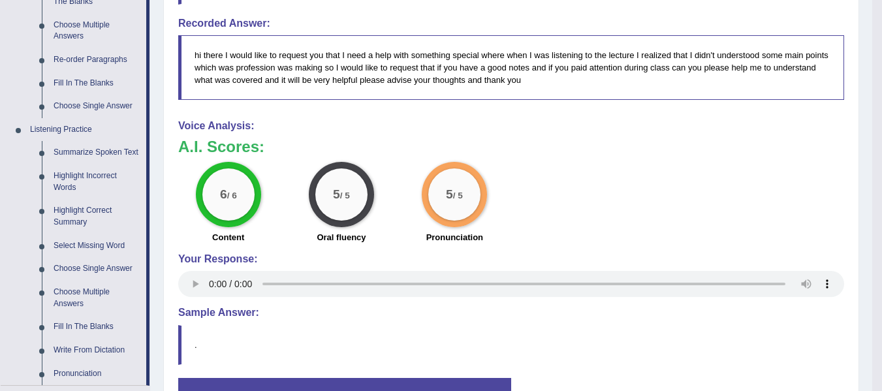
scroll to position [453, 0]
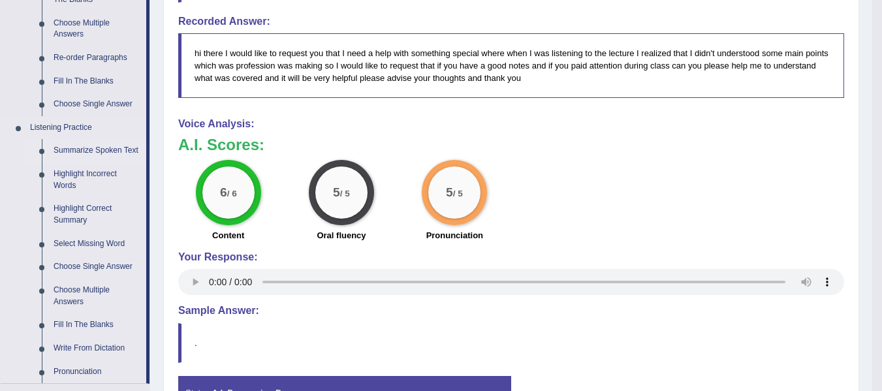
click at [95, 149] on link "Summarize Spoken Text" at bounding box center [97, 151] width 99 height 24
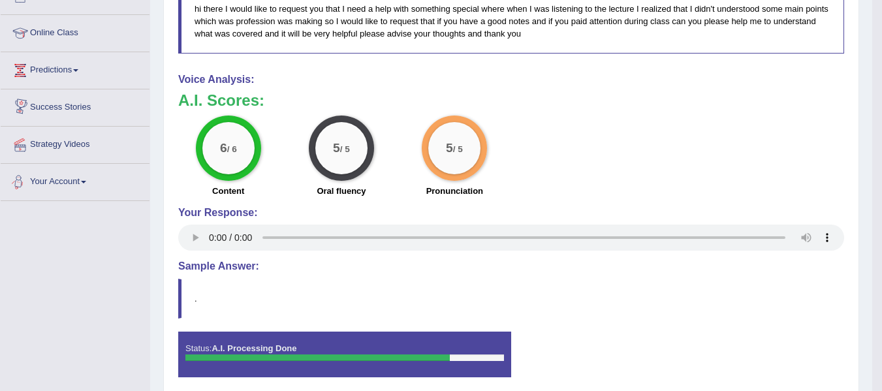
scroll to position [654, 0]
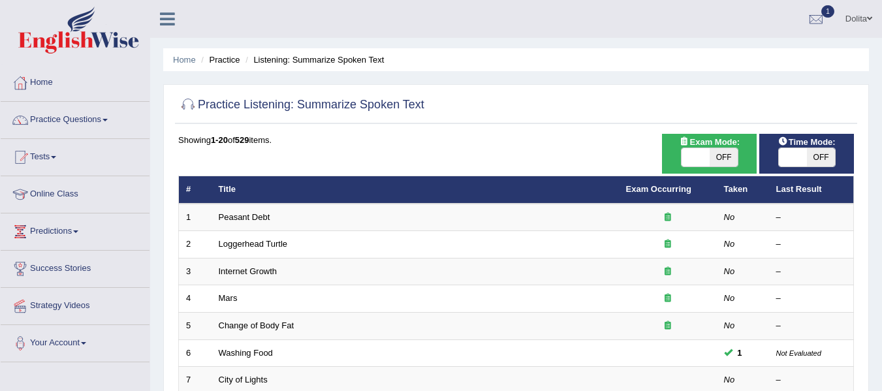
scroll to position [46, 0]
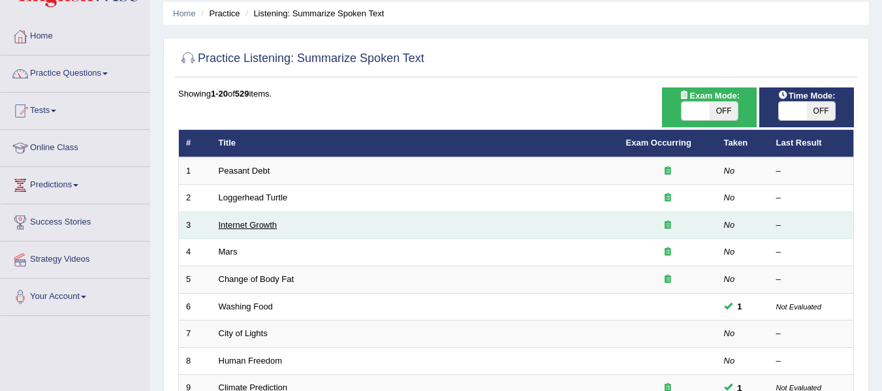
click at [266, 225] on link "Internet Growth" at bounding box center [248, 225] width 59 height 10
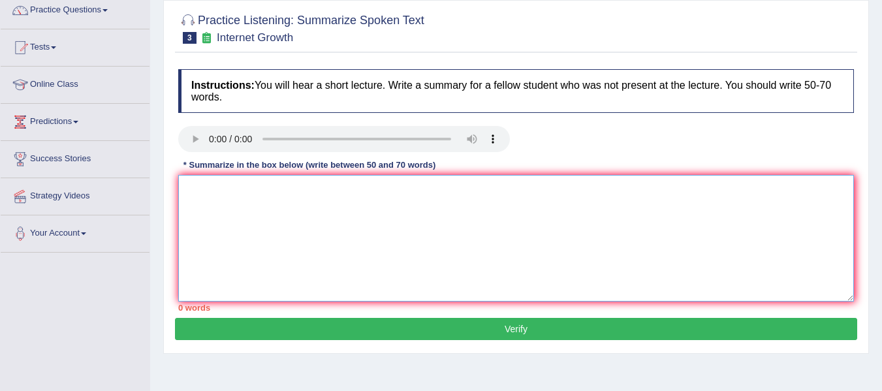
click at [227, 180] on textarea at bounding box center [516, 238] width 676 height 127
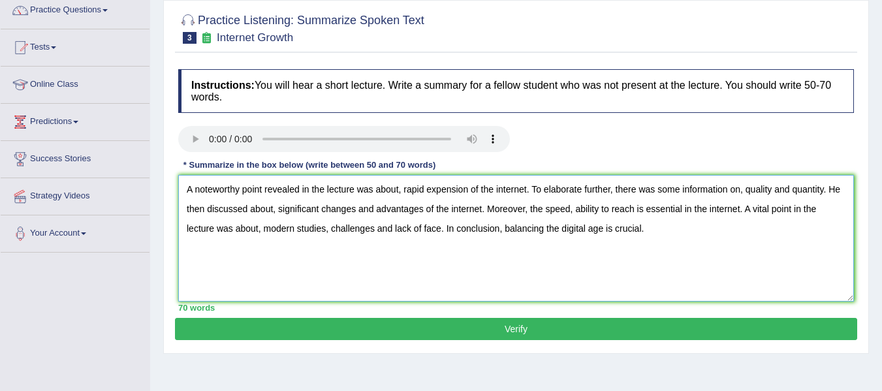
type textarea "A noteworthy point revealed in the lecture was about, rapid expension of the in…"
click at [607, 318] on button "Verify" at bounding box center [516, 329] width 683 height 22
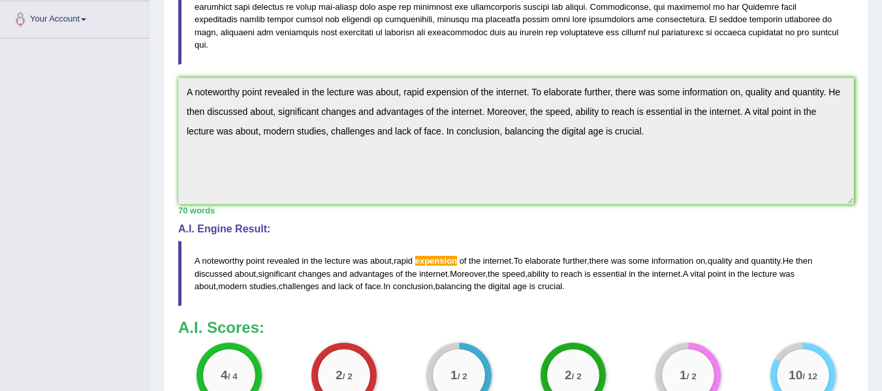
scroll to position [195, 0]
